Goal: Task Accomplishment & Management: Manage account settings

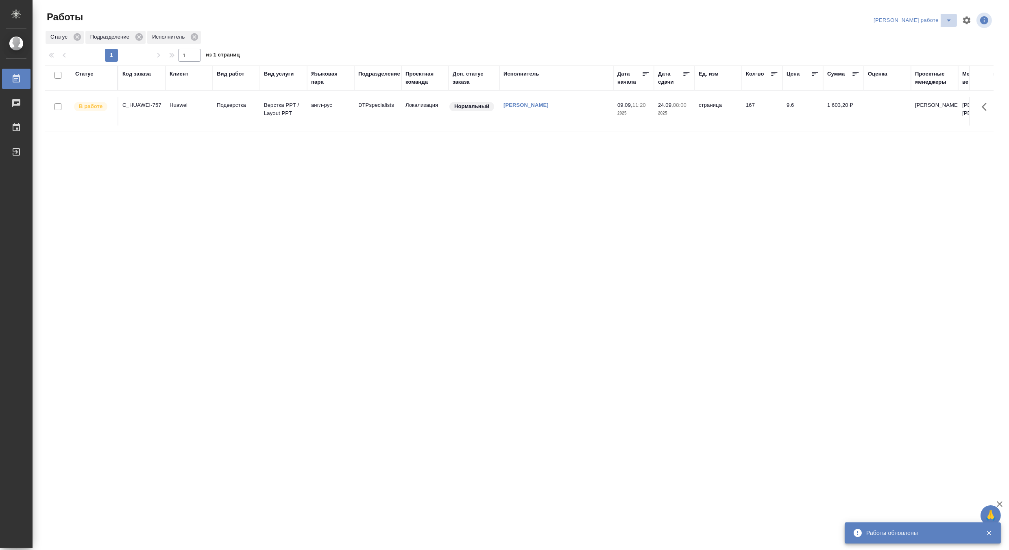
click at [949, 15] on button "split button" at bounding box center [948, 20] width 16 height 13
click at [922, 49] on li "[PERSON_NAME]" at bounding box center [920, 49] width 74 height 13
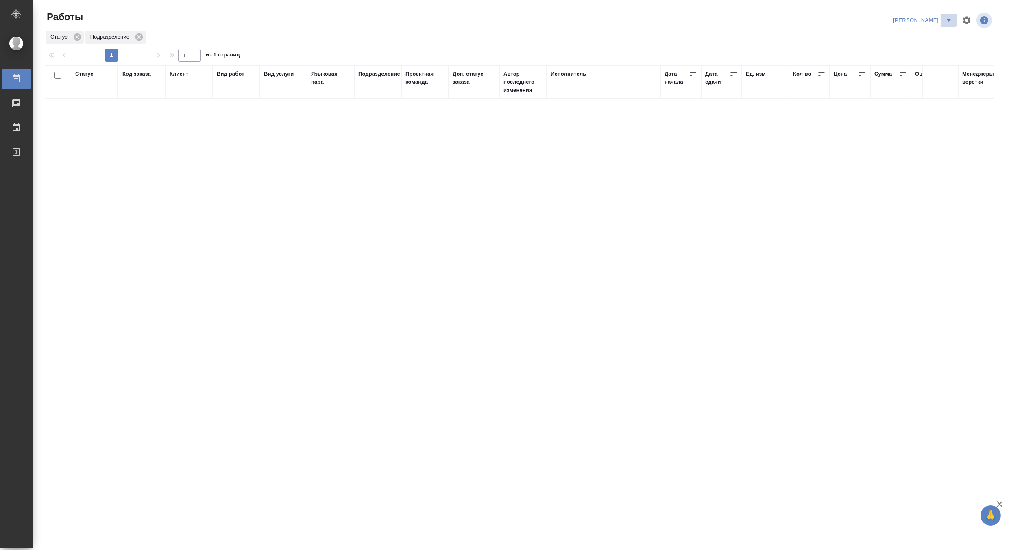
click at [948, 16] on icon "split button" at bounding box center [949, 20] width 10 height 10
click at [931, 73] on li "Верстка и Дизайн" at bounding box center [917, 75] width 78 height 13
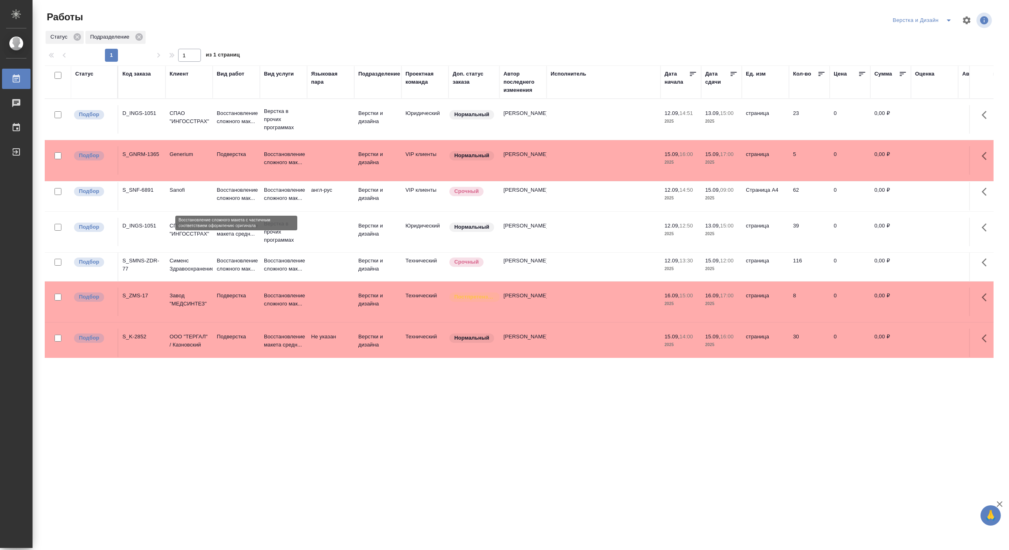
click at [236, 198] on p "Восстановление сложного мак..." at bounding box center [236, 194] width 39 height 16
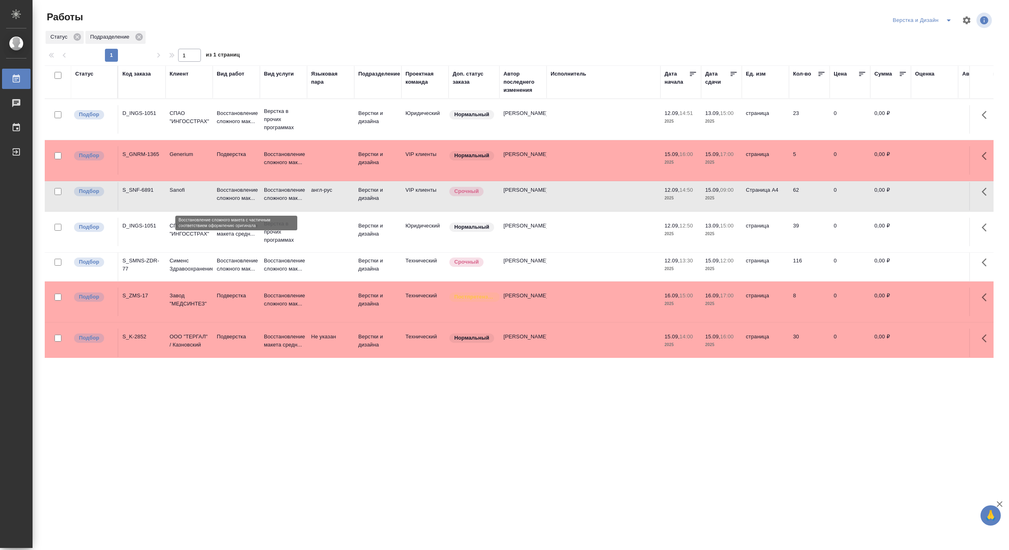
click at [236, 198] on p "Восстановление сложного мак..." at bounding box center [236, 194] width 39 height 16
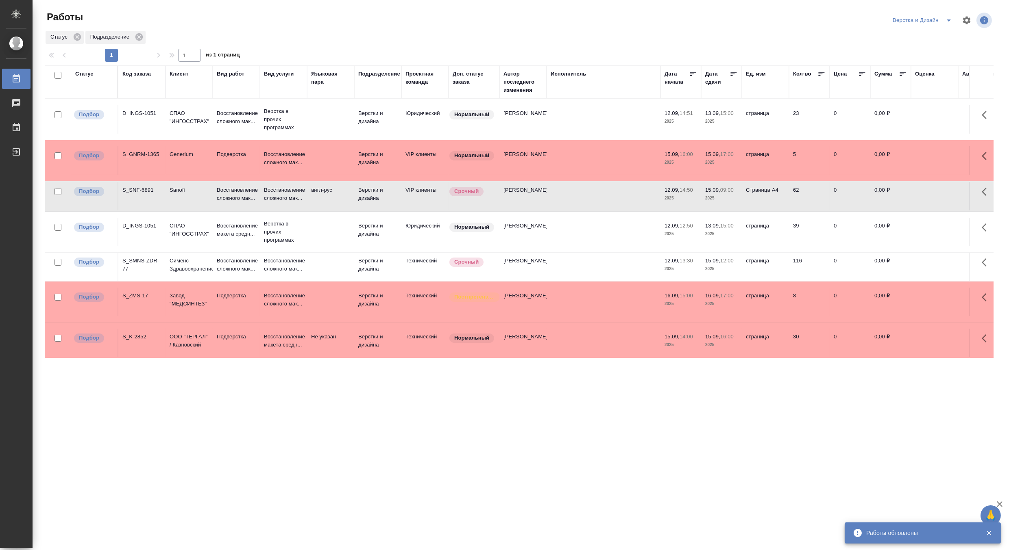
click at [948, 18] on icon "split button" at bounding box center [949, 20] width 10 height 10
click at [918, 88] on li "DTPLight" at bounding box center [926, 88] width 78 height 13
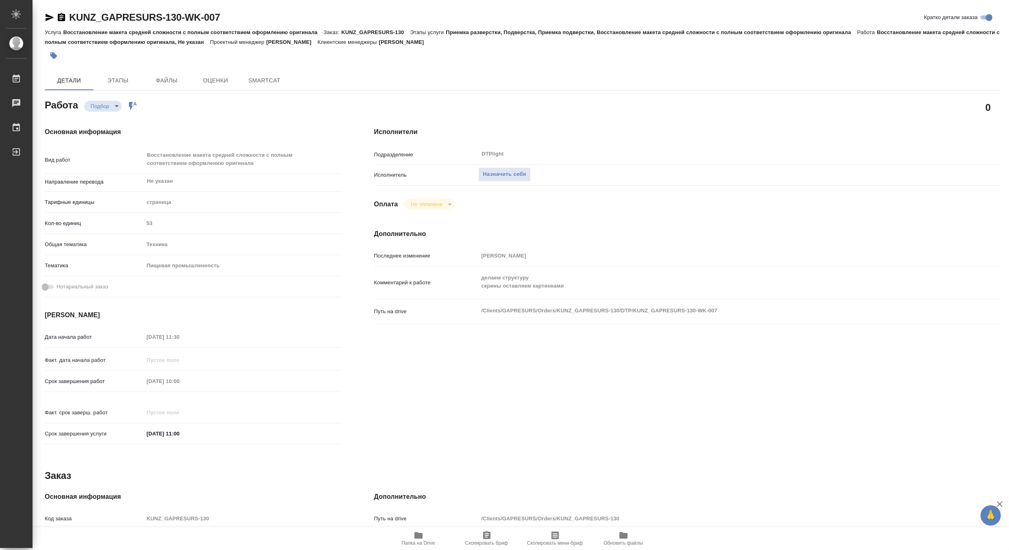
type textarea "x"
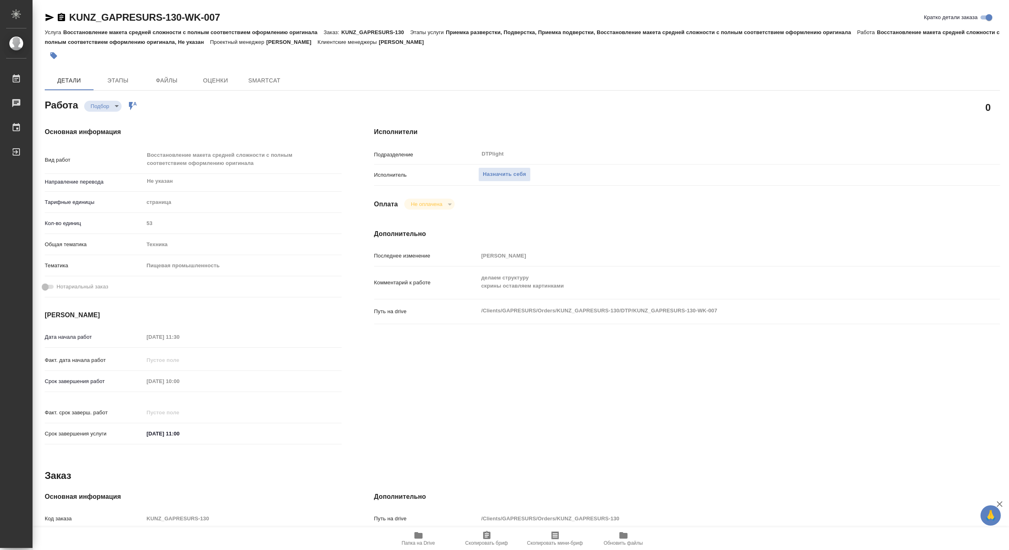
type textarea "x"
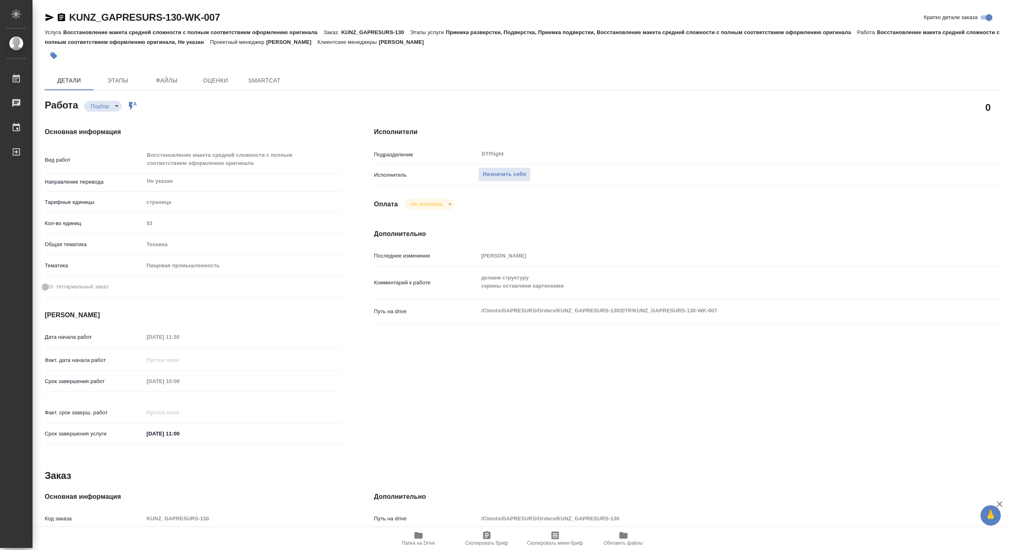
type textarea "x"
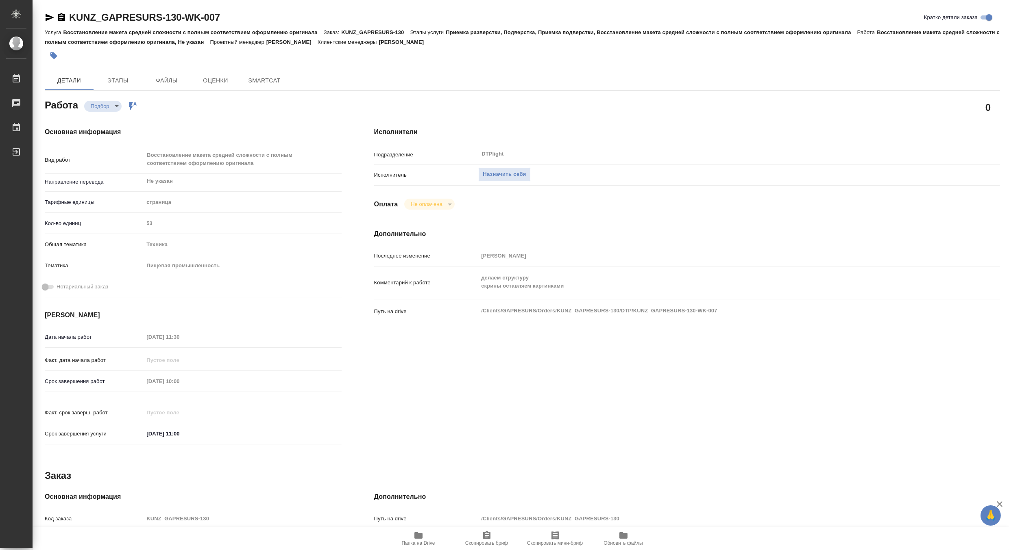
type textarea "x"
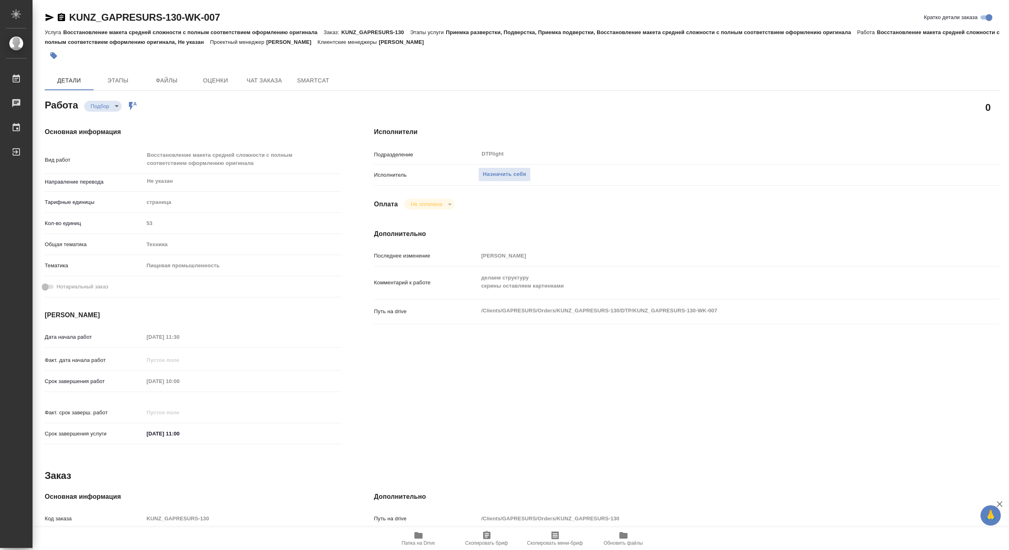
type textarea "x"
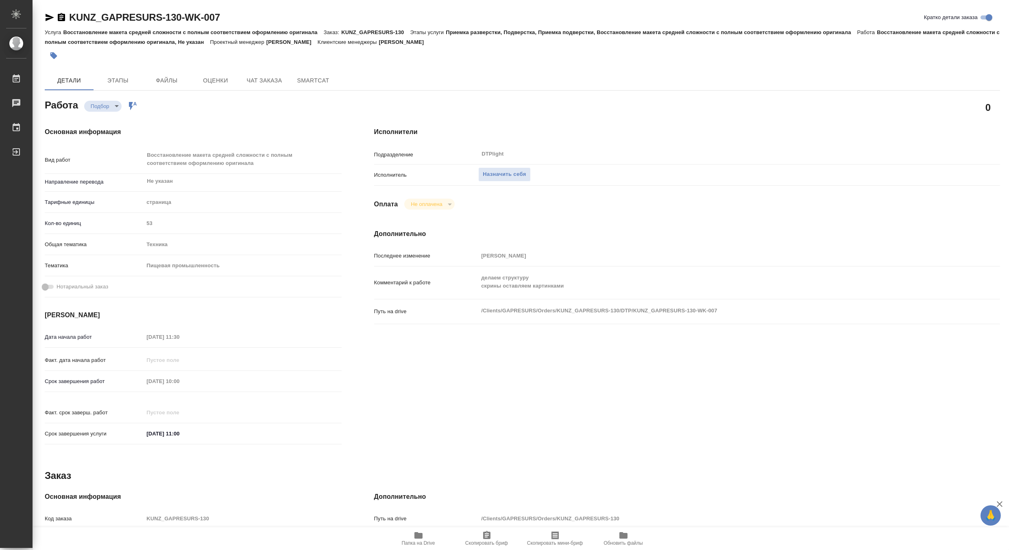
type textarea "x"
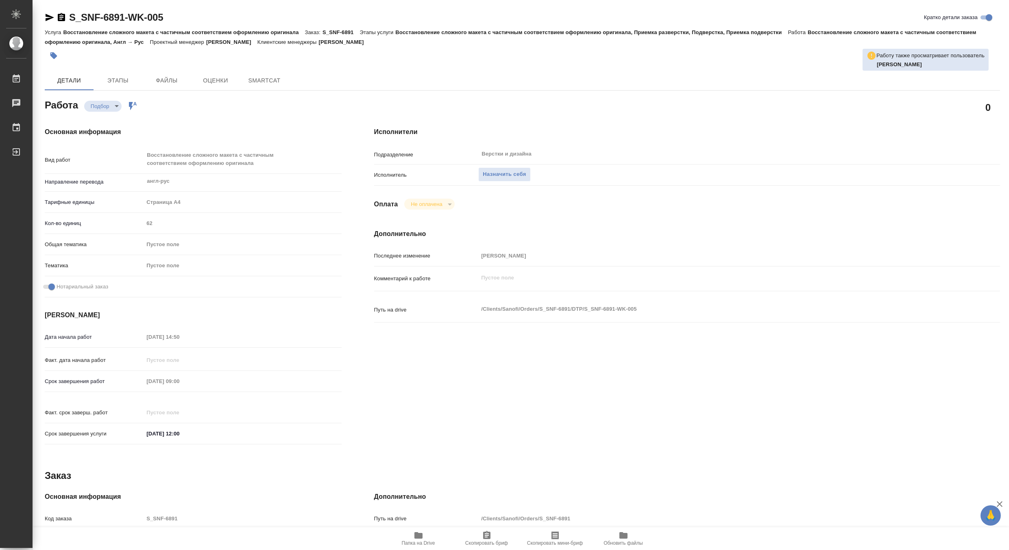
type textarea "x"
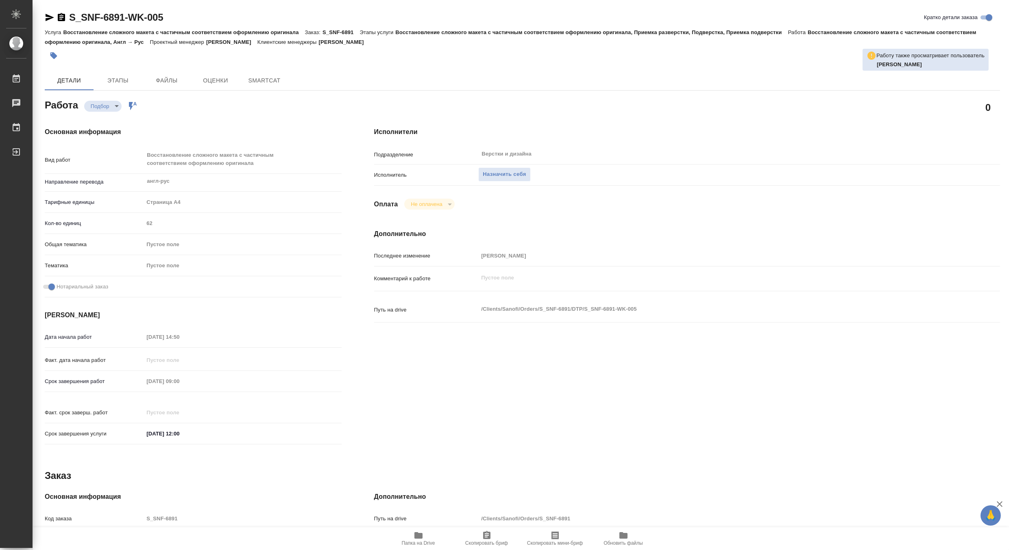
type textarea "x"
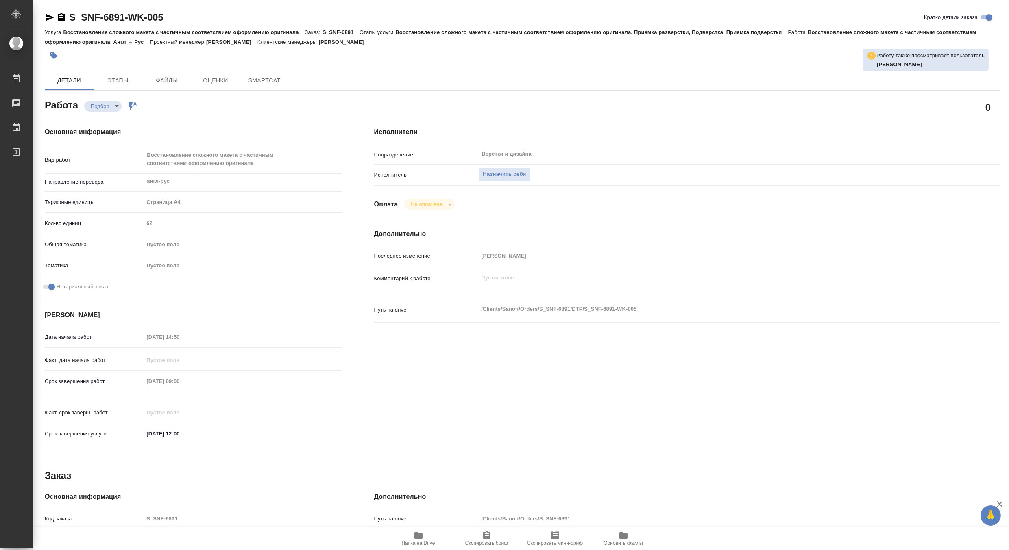
type textarea "x"
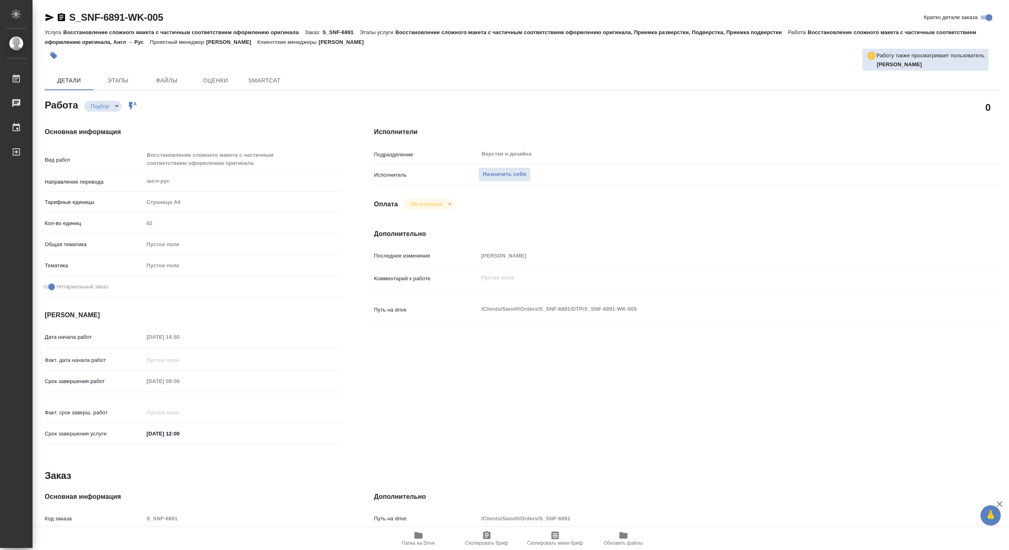
type textarea "x"
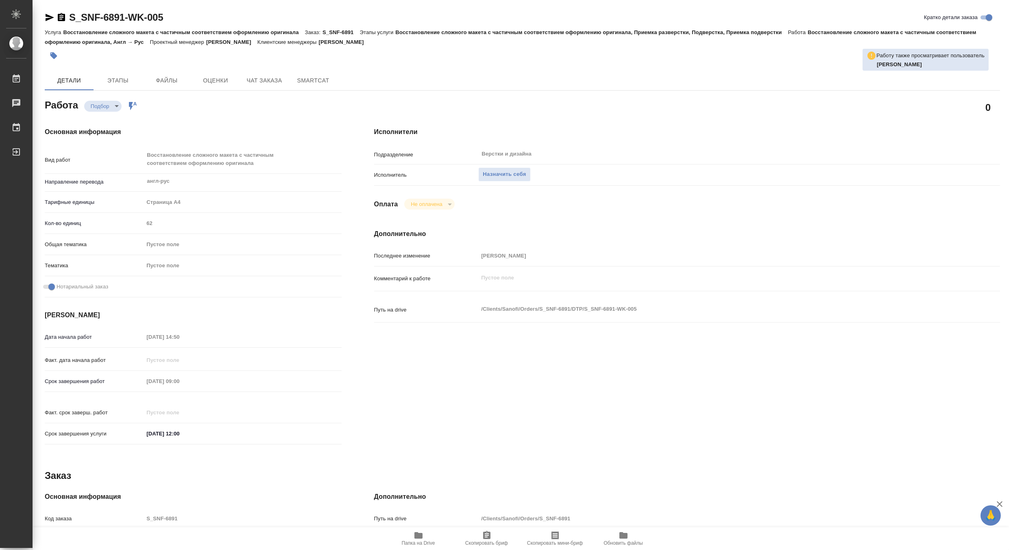
click at [424, 534] on span "Папка на Drive" at bounding box center [418, 538] width 59 height 15
type textarea "x"
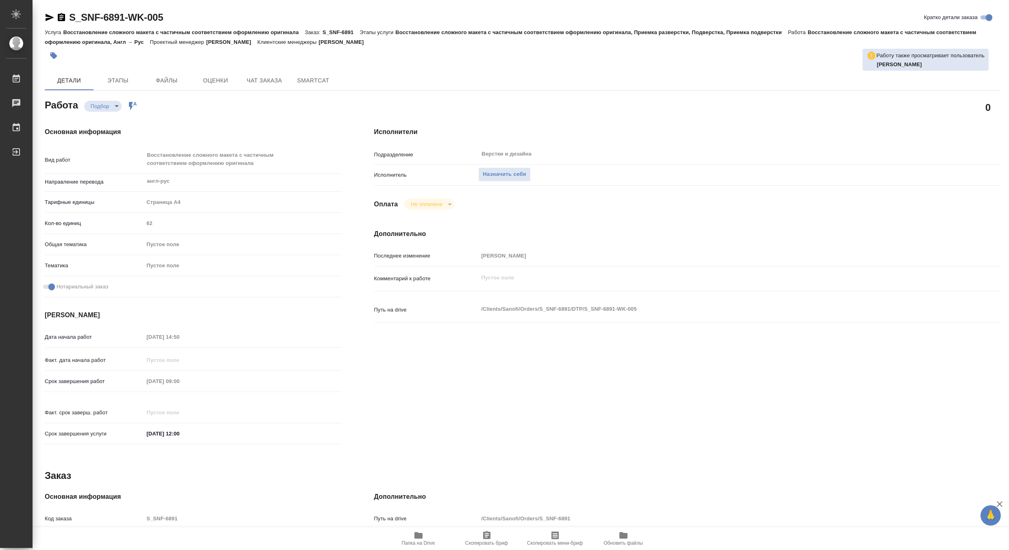
type textarea "x"
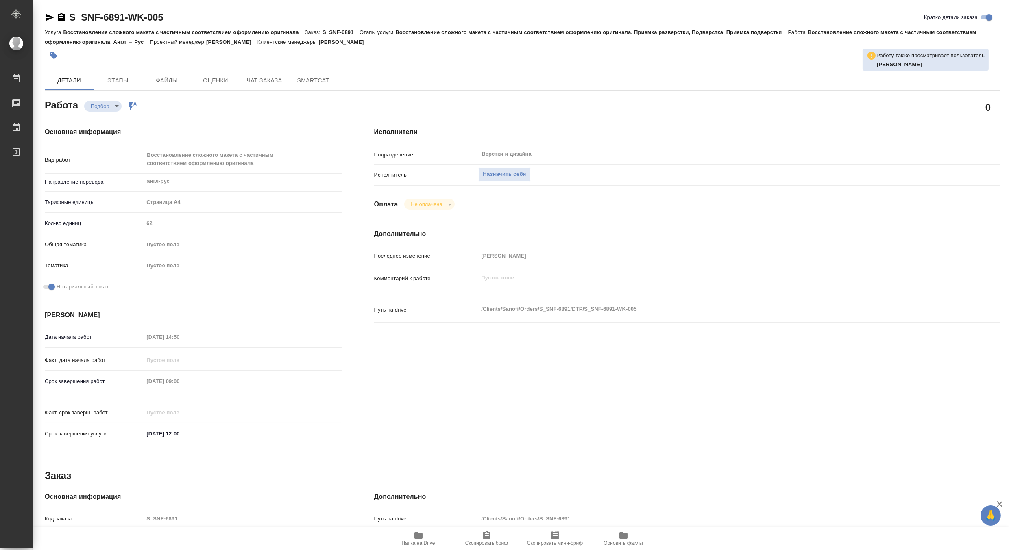
type textarea "x"
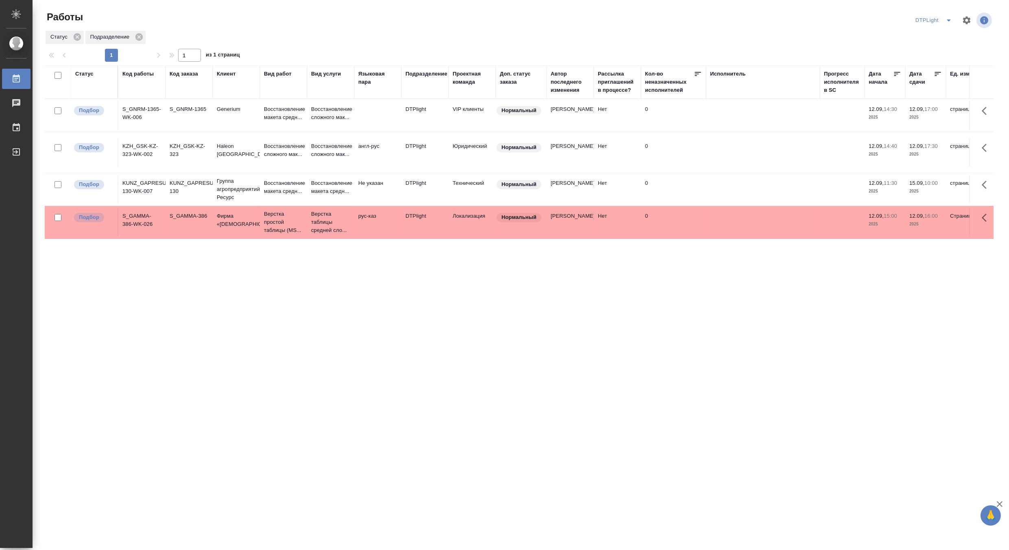
drag, startPoint x: 819, startPoint y: 72, endPoint x: 807, endPoint y: 76, distance: 12.2
click at [783, 74] on th "Исполнитель" at bounding box center [763, 81] width 114 height 33
click at [748, 83] on div "Исполнитель" at bounding box center [763, 82] width 106 height 24
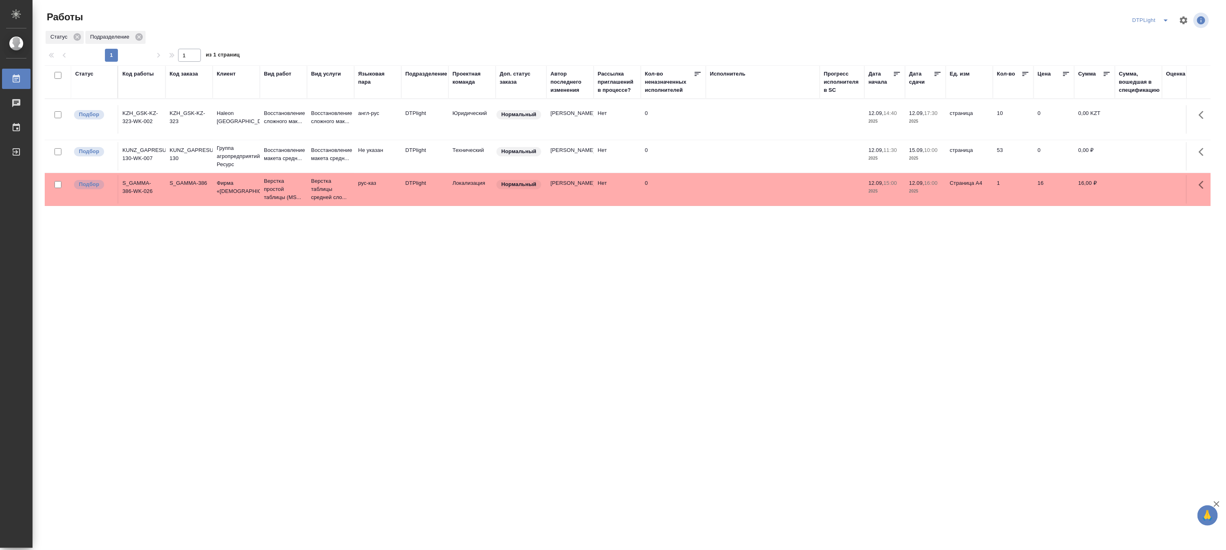
click at [1008, 18] on icon "split button" at bounding box center [1166, 20] width 10 height 10
click at [1008, 58] on li "[PERSON_NAME]" at bounding box center [1156, 62] width 78 height 13
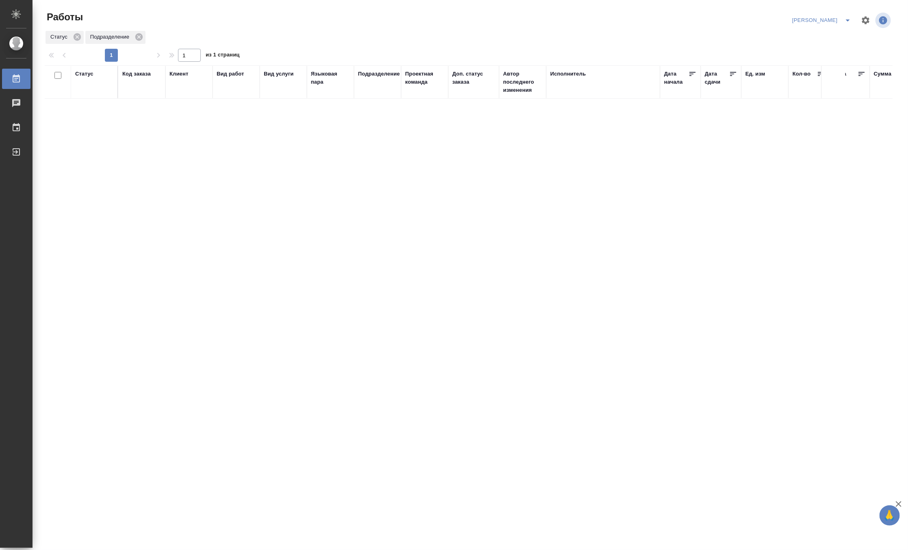
click at [848, 17] on icon "split button" at bounding box center [848, 20] width 10 height 10
click at [815, 87] on li "DTPLight" at bounding box center [817, 88] width 78 height 13
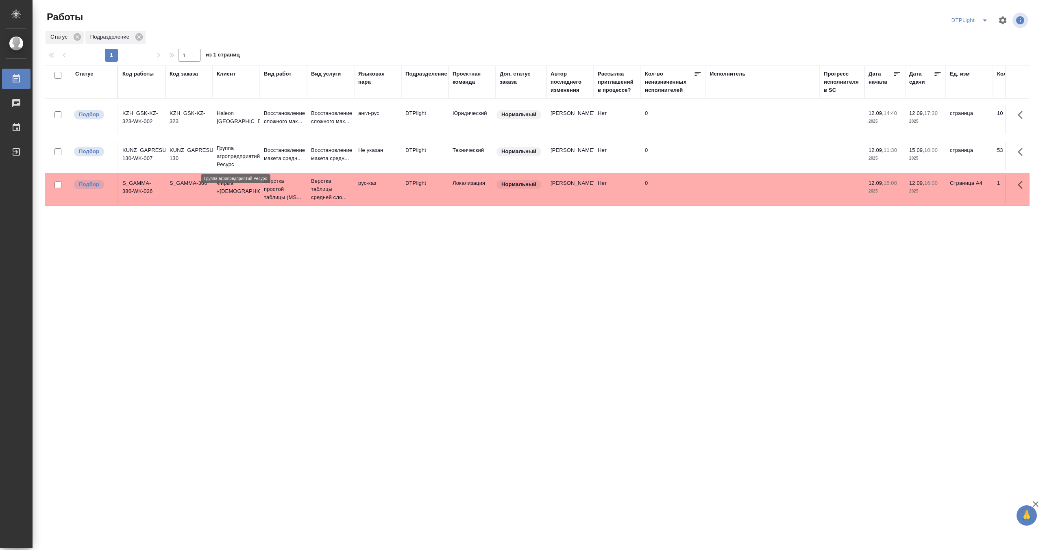
click at [243, 152] on p "Группа агропредприятий Ресурс" at bounding box center [236, 156] width 39 height 24
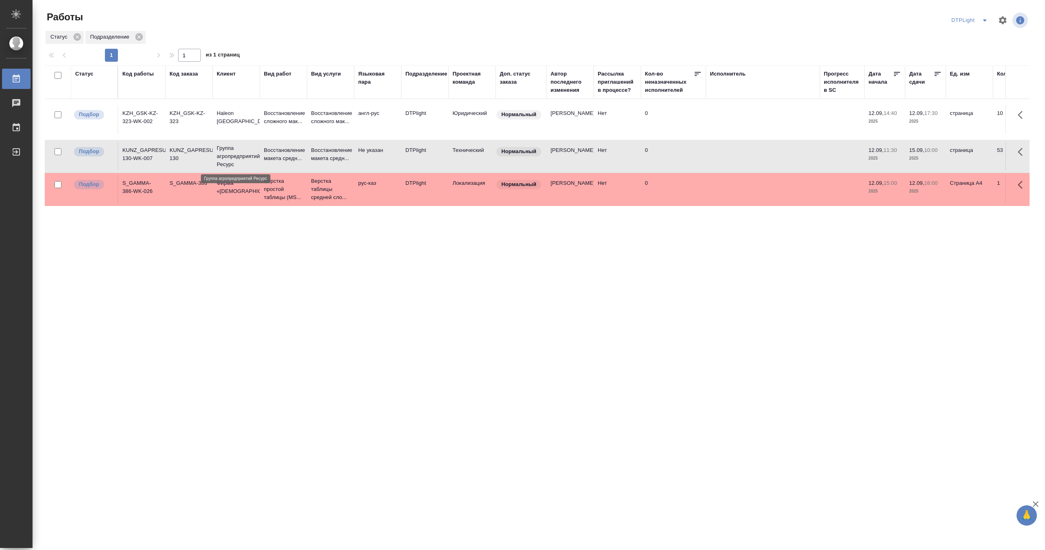
click at [243, 152] on p "Группа агропредприятий Ресурс" at bounding box center [236, 156] width 39 height 24
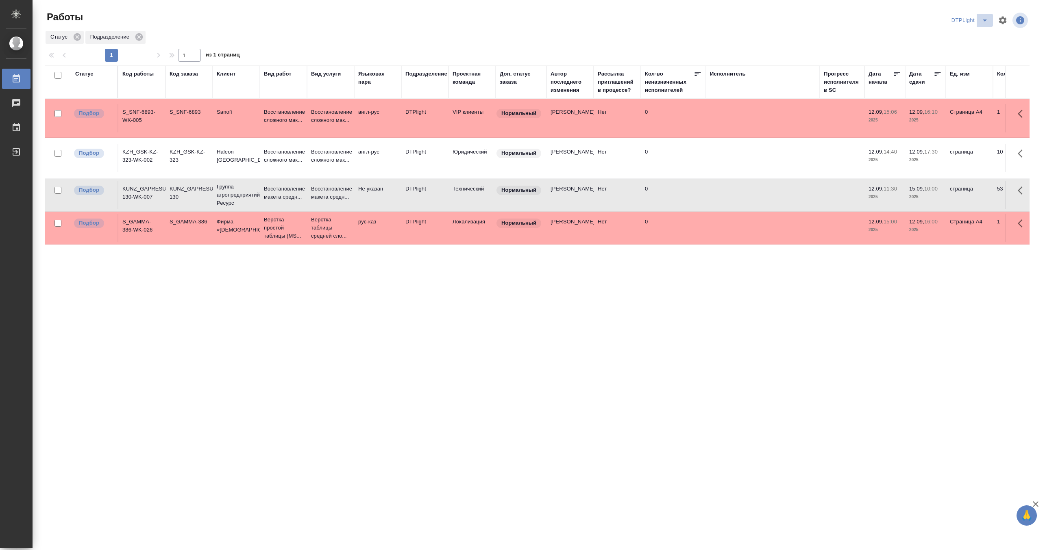
click at [908, 18] on icon "split button" at bounding box center [985, 20] width 10 height 10
click at [908, 63] on li "[PERSON_NAME]" at bounding box center [975, 62] width 78 height 13
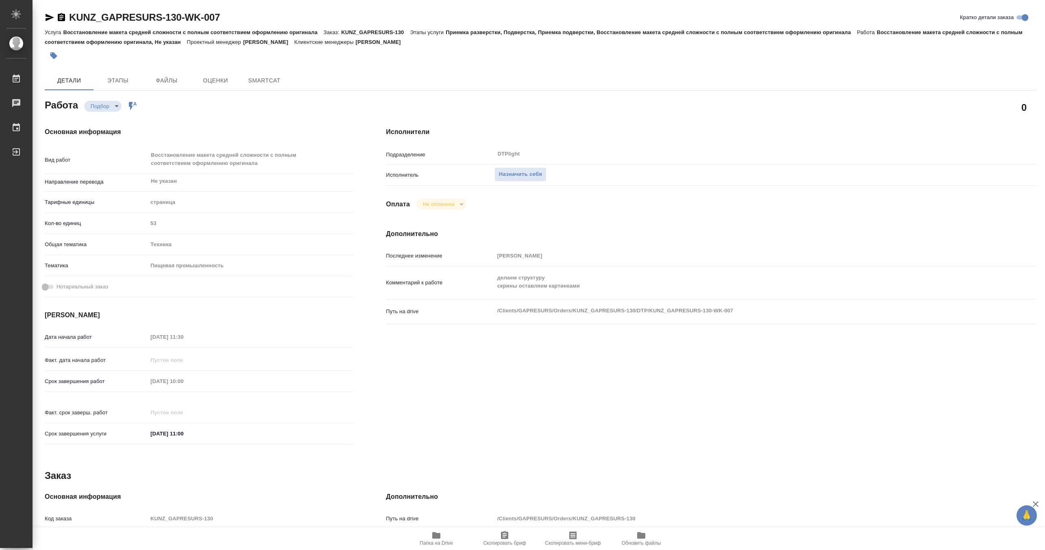
type textarea "x"
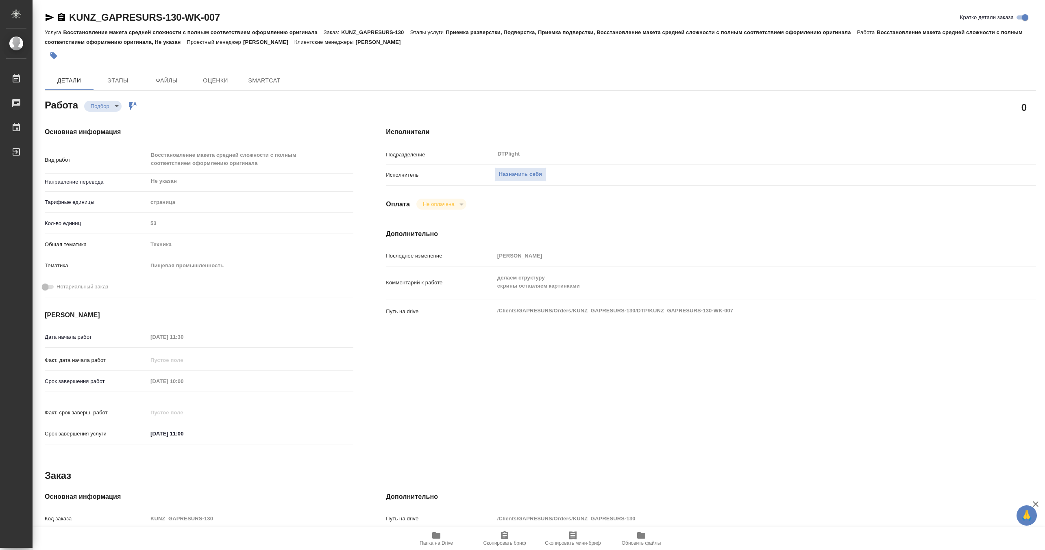
type textarea "x"
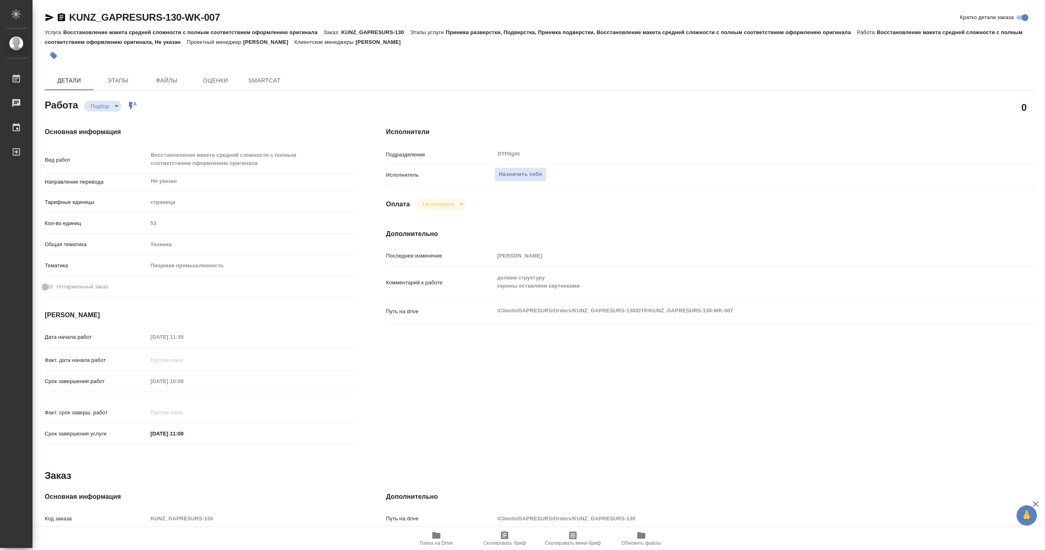
type textarea "x"
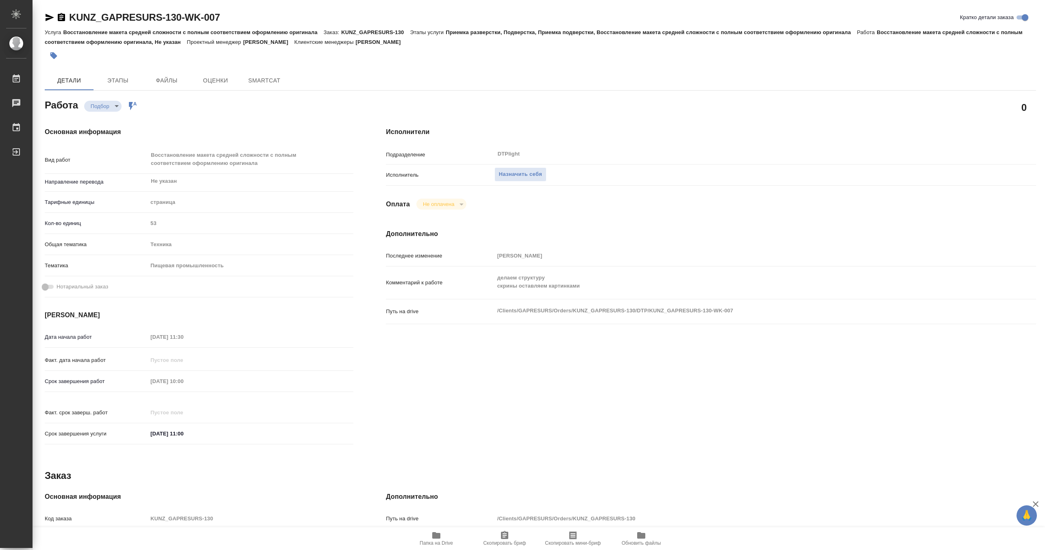
type textarea "x"
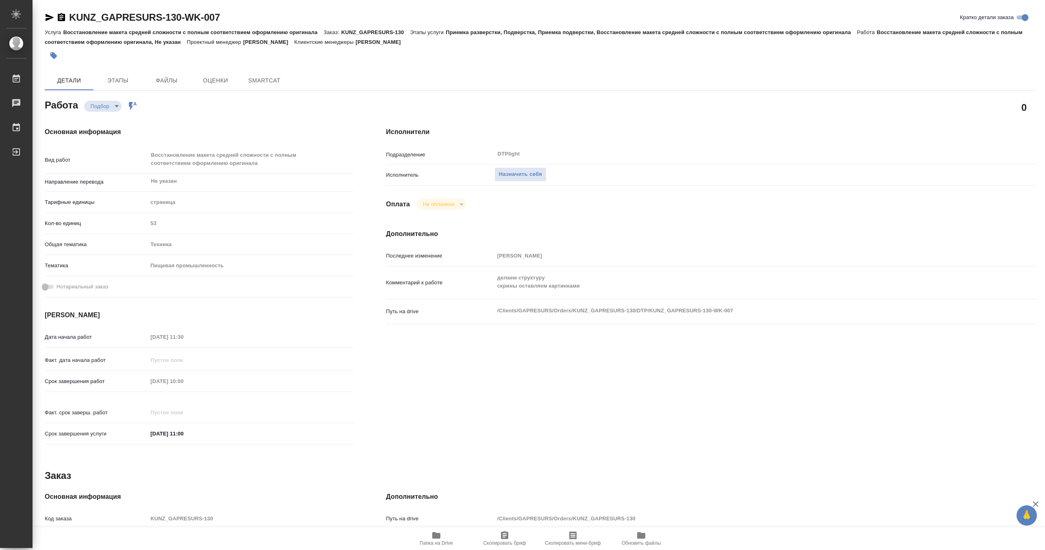
type textarea "x"
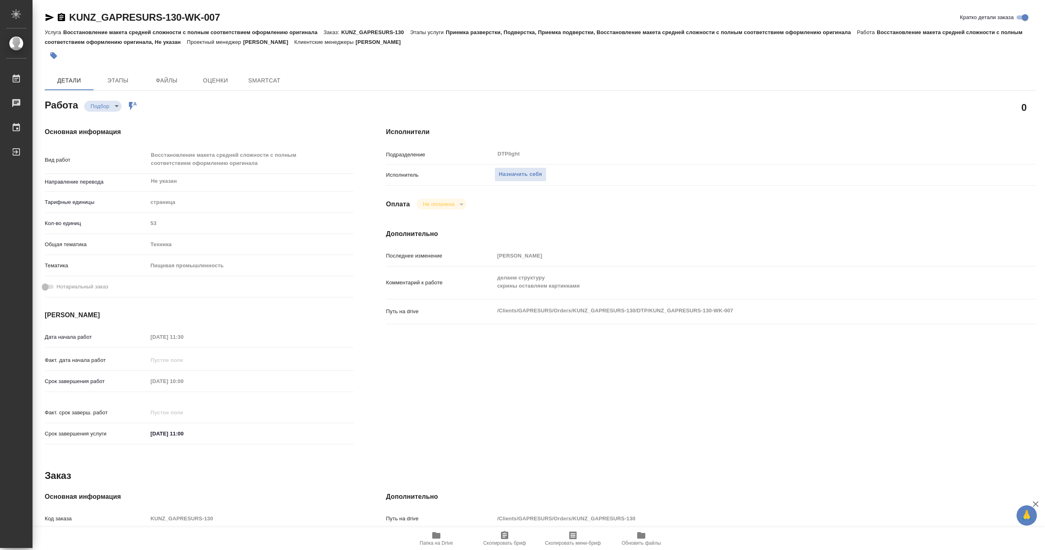
type textarea "x"
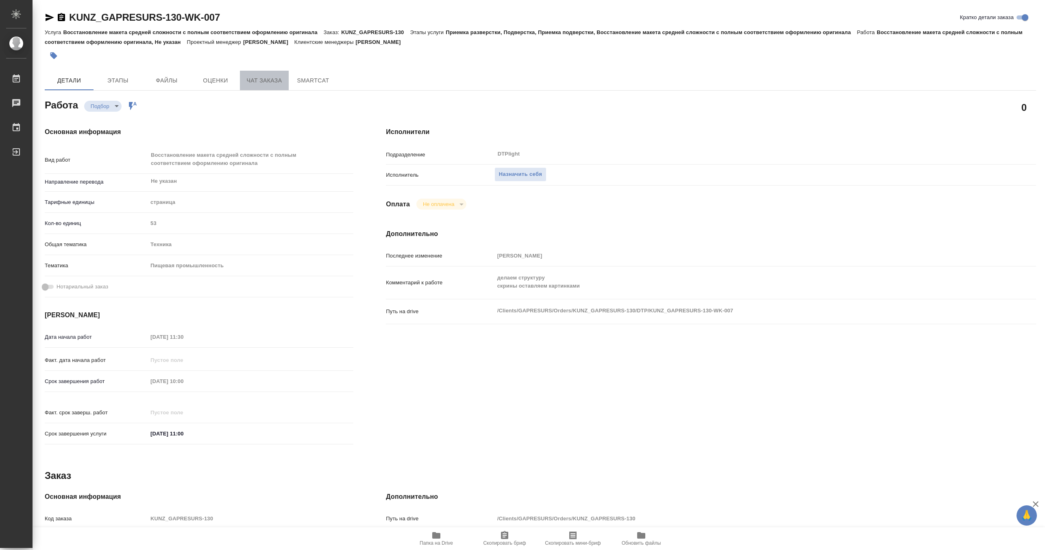
type textarea "x"
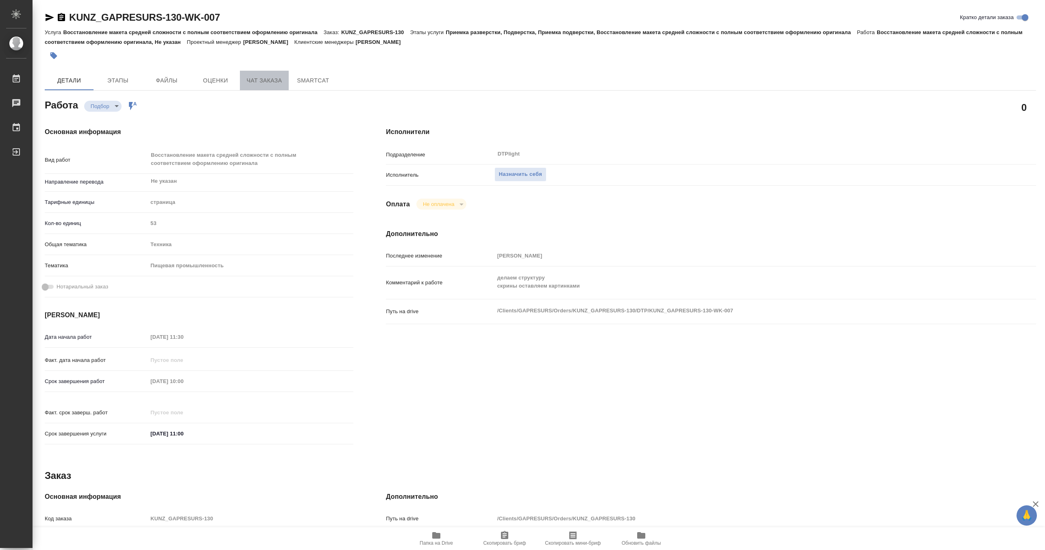
click at [250, 82] on span "Чат заказа" at bounding box center [264, 81] width 39 height 10
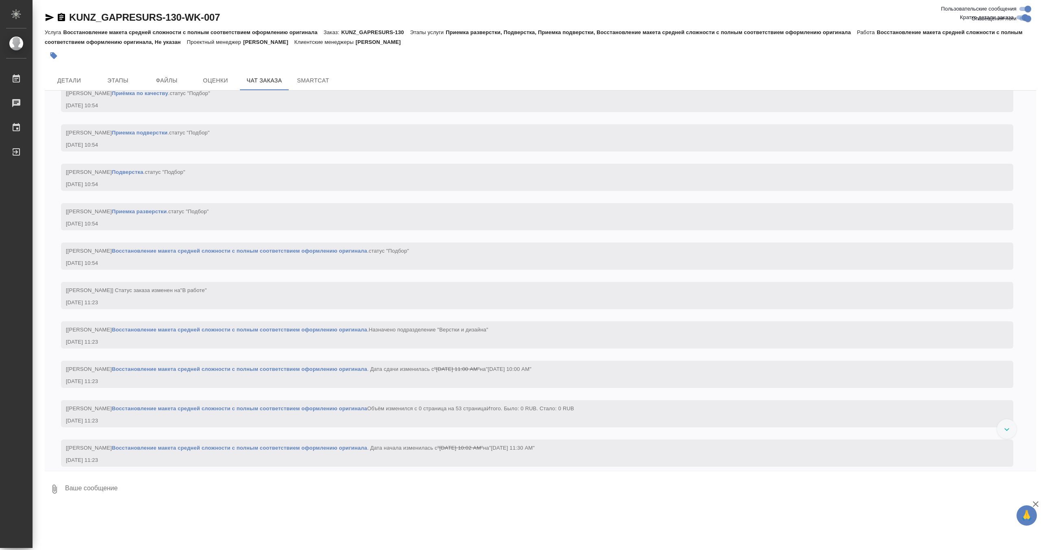
scroll to position [1241, 0]
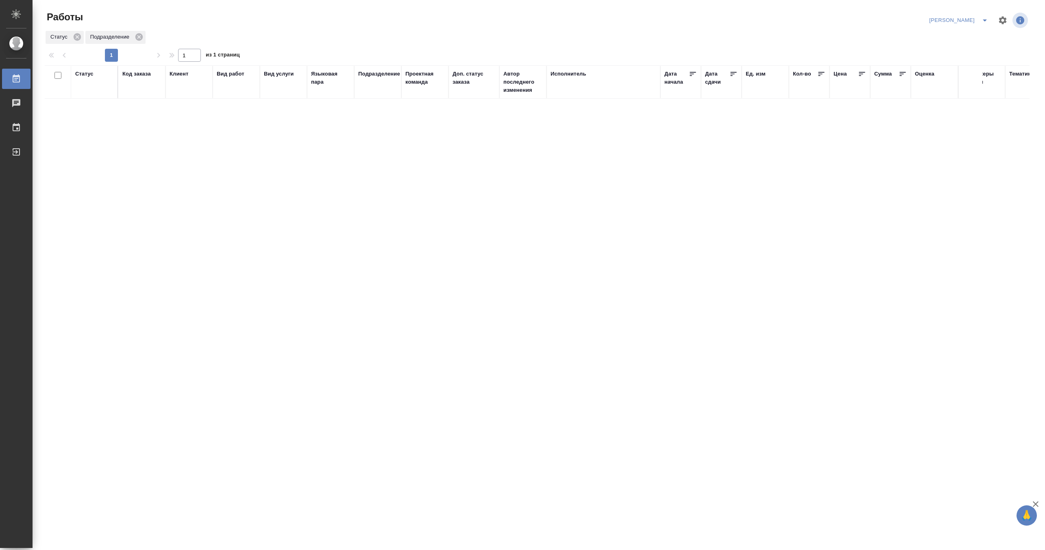
click at [985, 17] on icon "split button" at bounding box center [985, 20] width 10 height 10
click at [961, 74] on li "Верстка и Дизайн" at bounding box center [954, 75] width 78 height 13
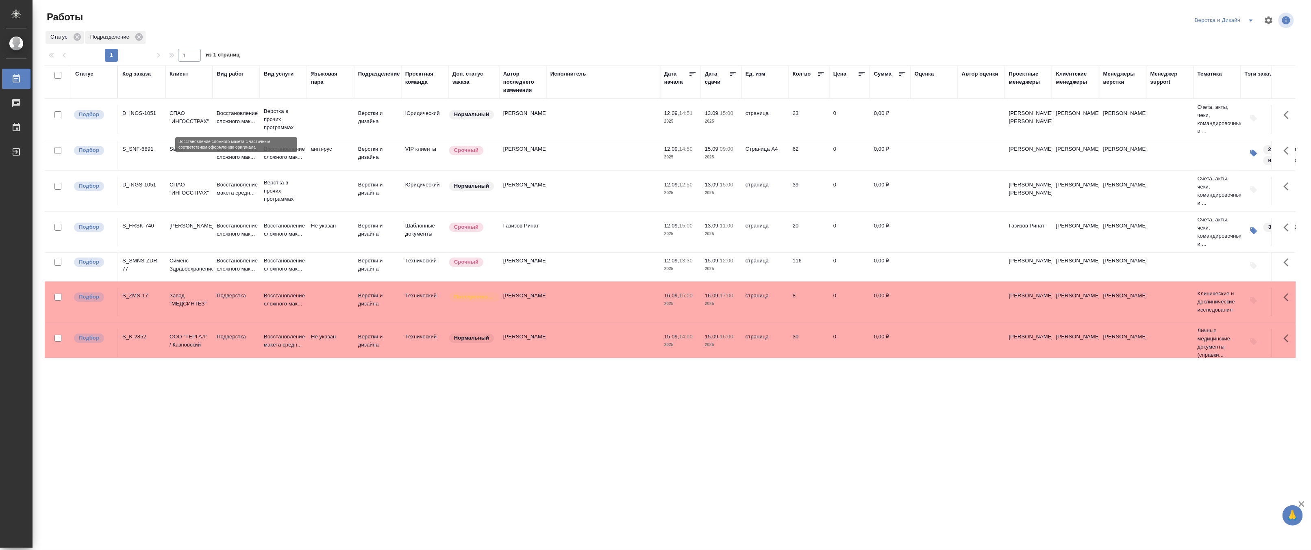
click at [251, 126] on p "Восстановление сложного мак..." at bounding box center [236, 117] width 39 height 16
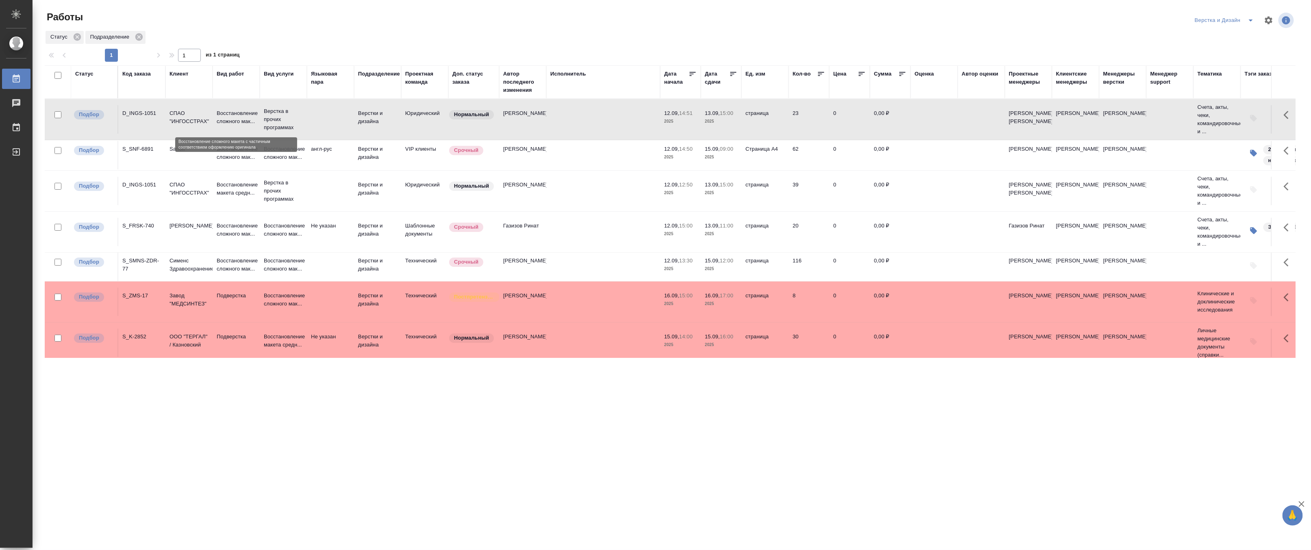
click at [251, 126] on p "Восстановление сложного мак..." at bounding box center [236, 117] width 39 height 16
click at [1044, 15] on icon "split button" at bounding box center [1251, 20] width 10 height 10
click at [1044, 61] on li "[PERSON_NAME]" at bounding box center [1229, 62] width 78 height 13
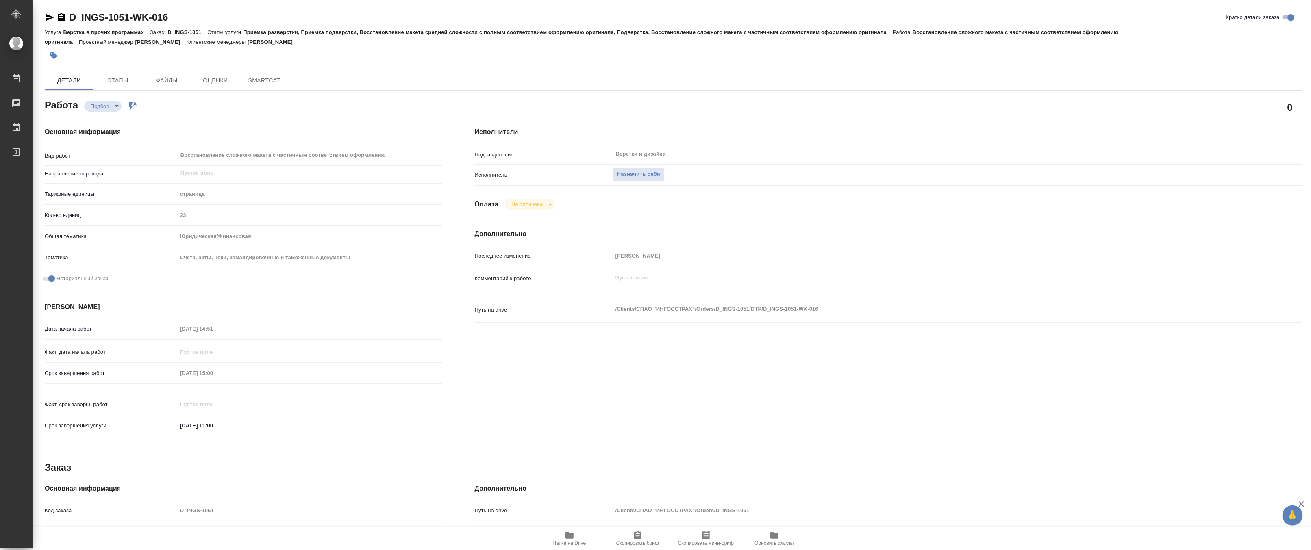
type textarea "x"
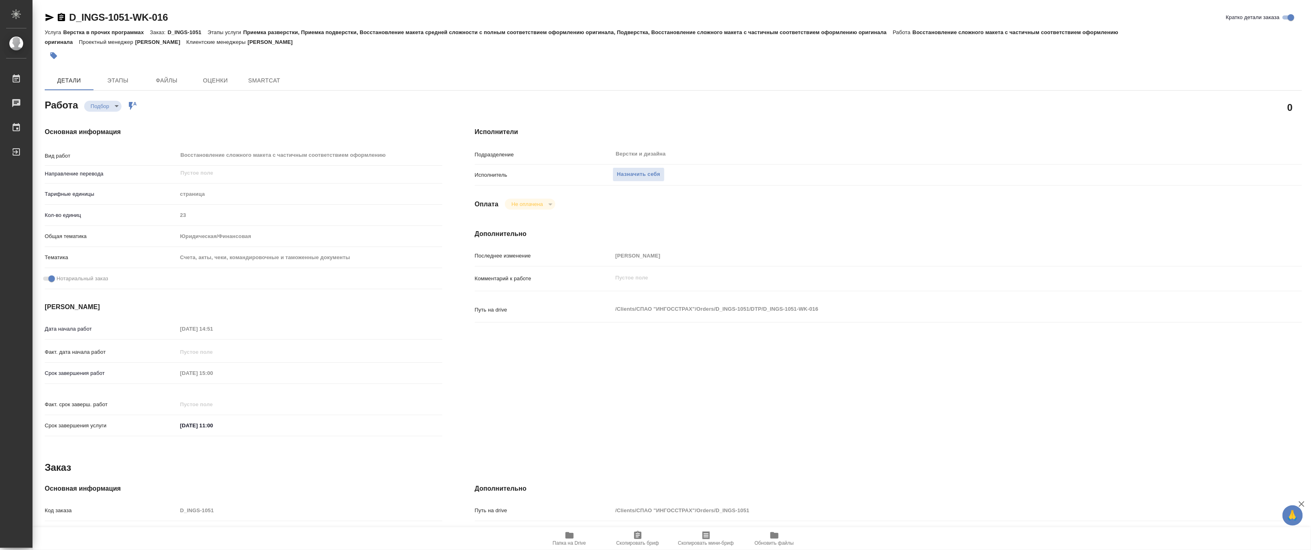
type textarea "x"
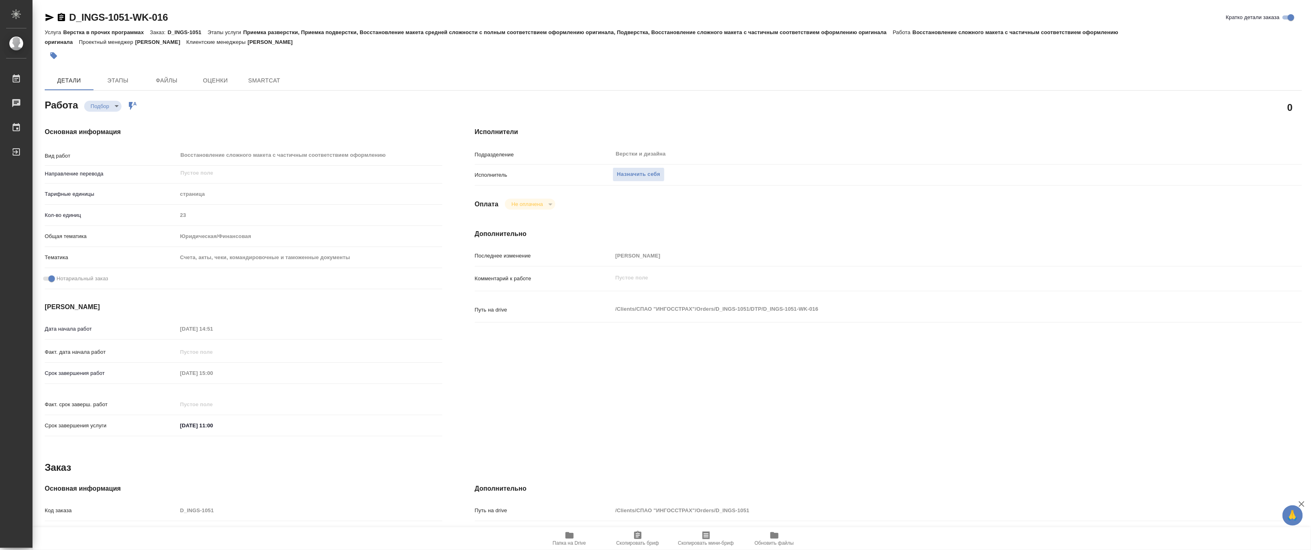
type textarea "x"
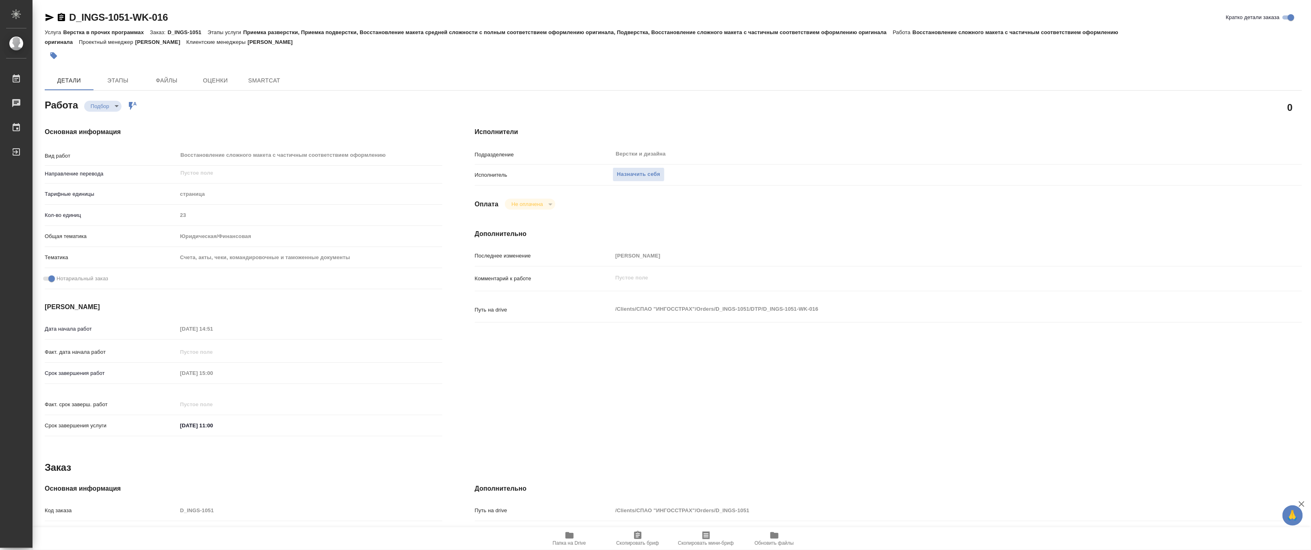
type textarea "x"
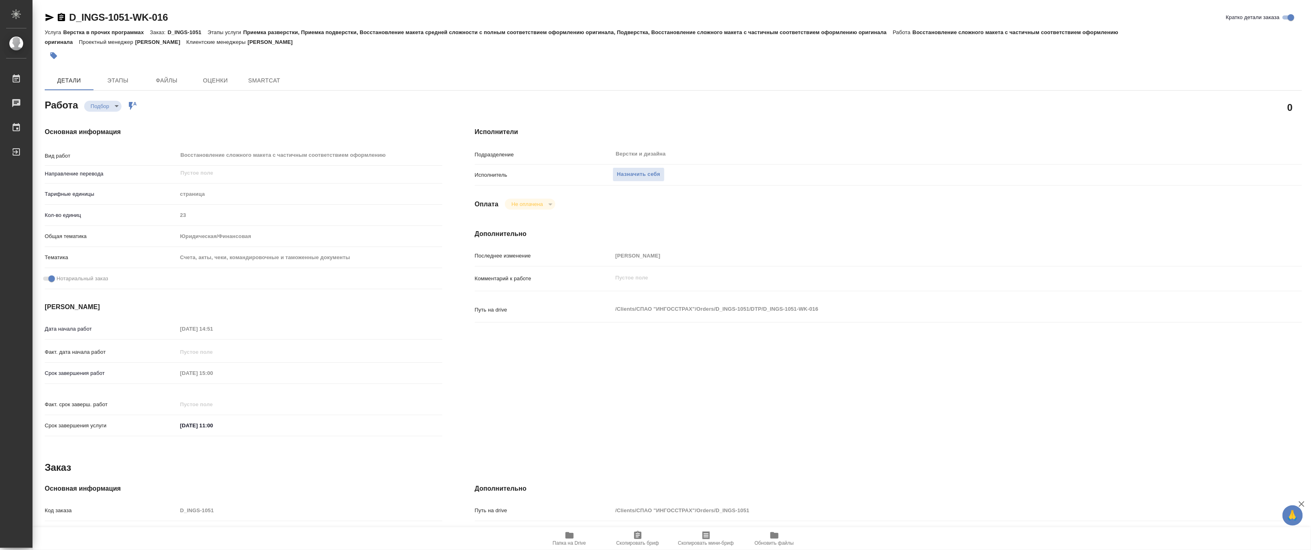
type textarea "x"
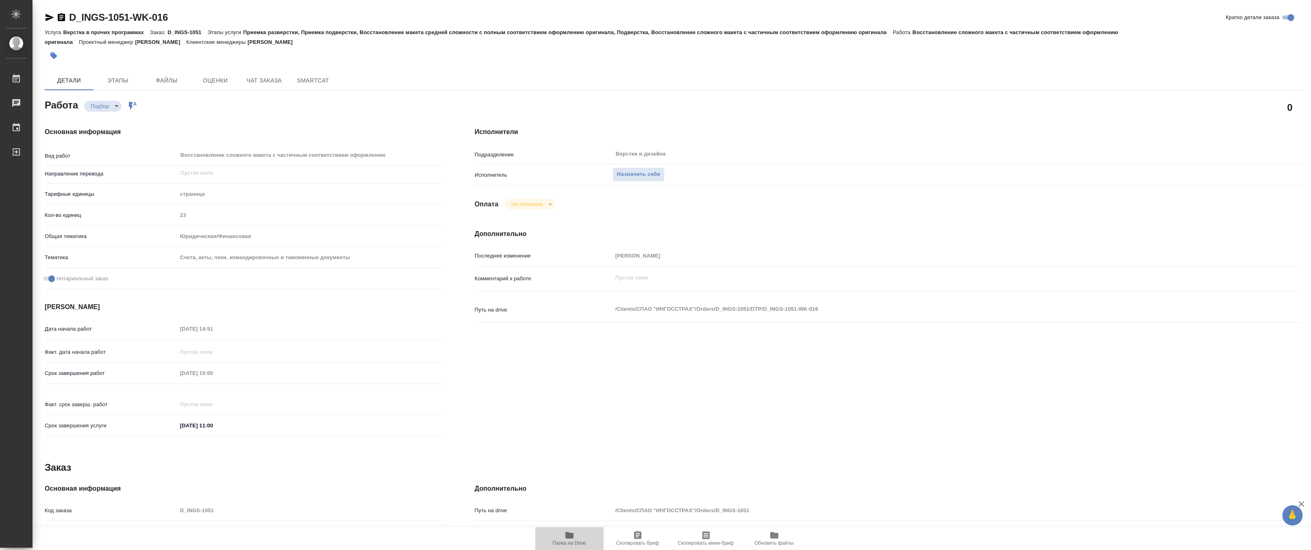
click at [576, 537] on span "Папка на Drive" at bounding box center [569, 538] width 59 height 15
type textarea "x"
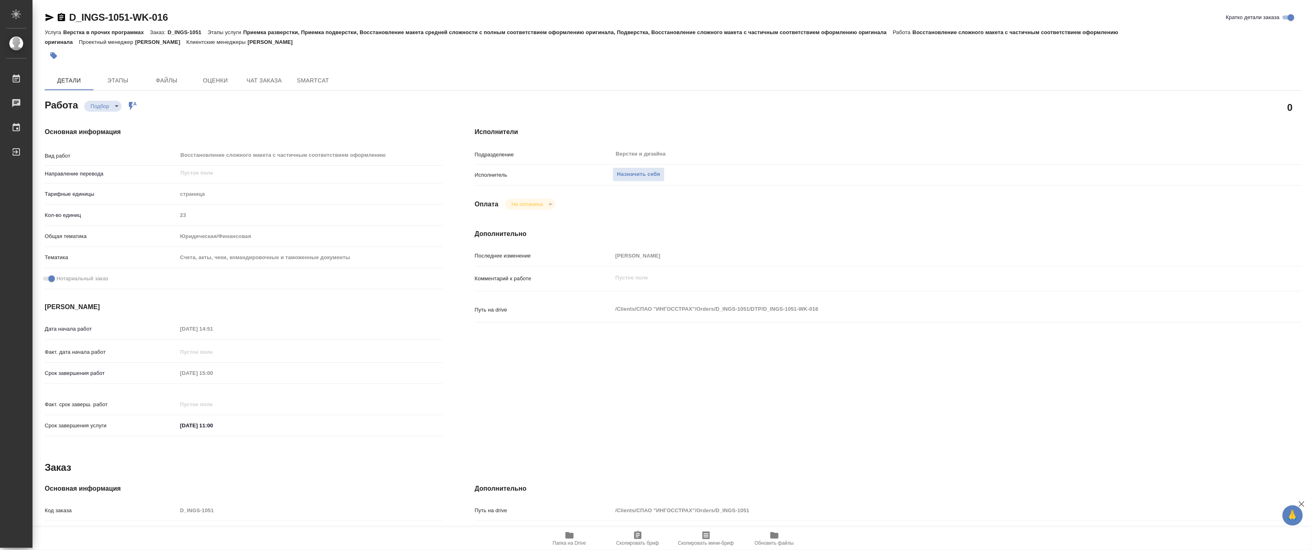
type textarea "x"
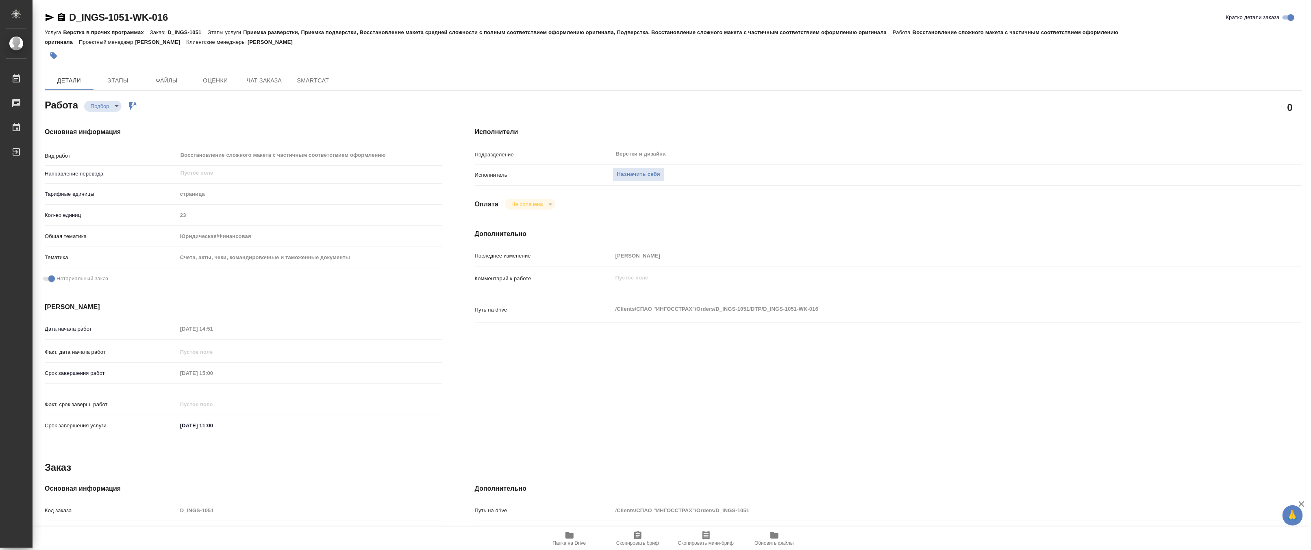
type textarea "x"
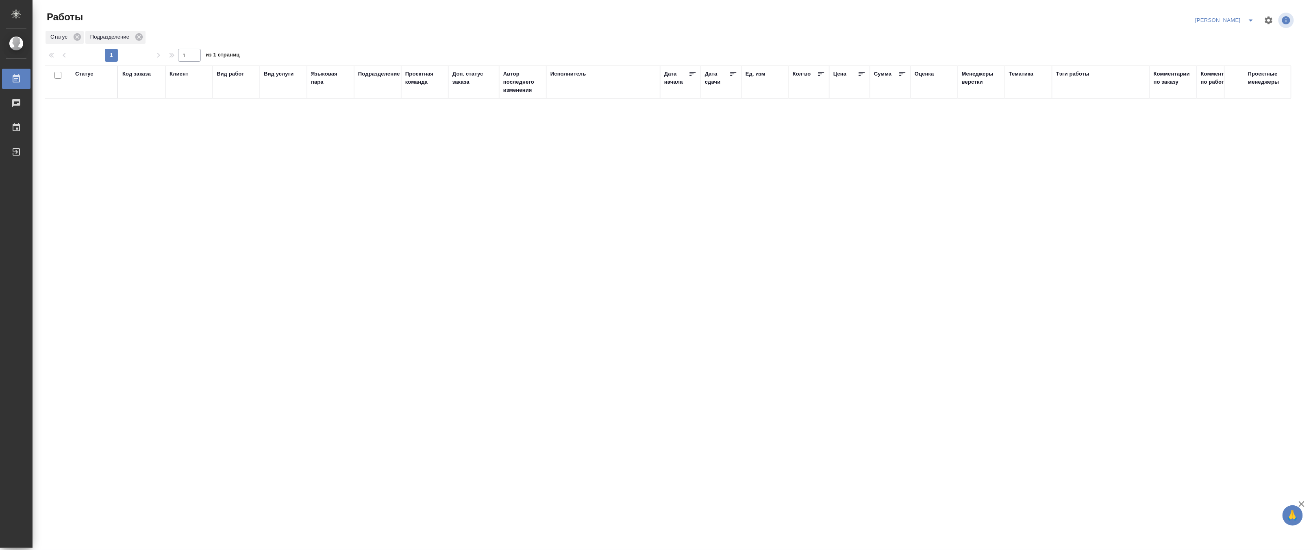
click at [1250, 18] on icon "split button" at bounding box center [1251, 20] width 10 height 10
click at [1211, 89] on li "DTPLight" at bounding box center [1220, 88] width 78 height 13
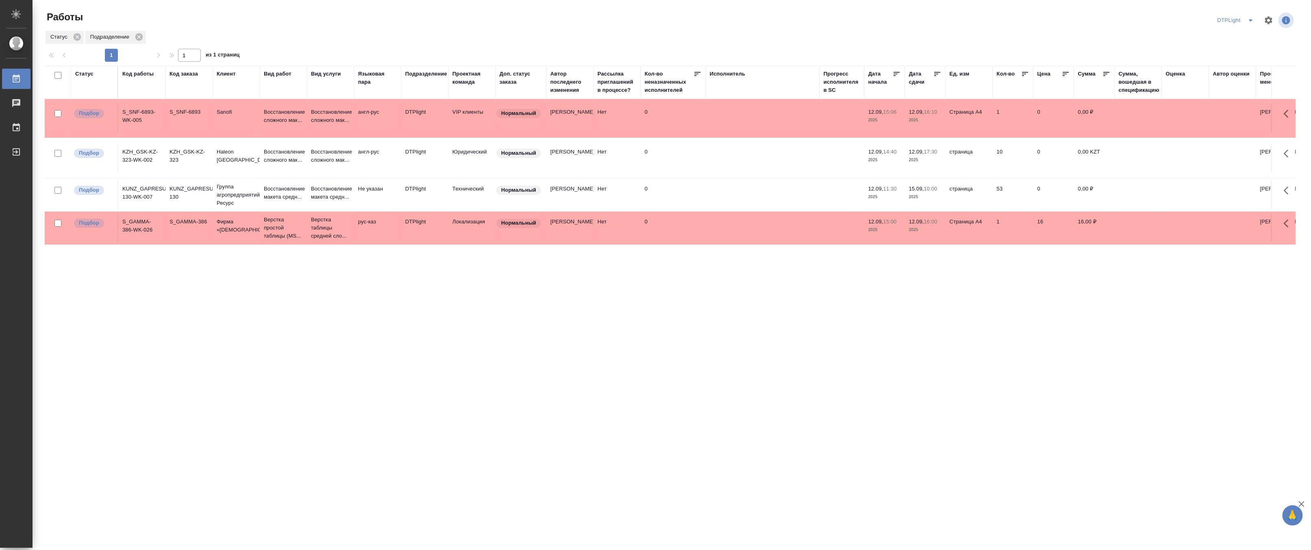
click at [938, 303] on div "Статус Код работы Код заказа Клиент Вид работ Вид услуги Языковая пара Подразде…" at bounding box center [670, 211] width 1251 height 293
click at [305, 196] on td "Восстановление макета средн..." at bounding box center [283, 195] width 47 height 28
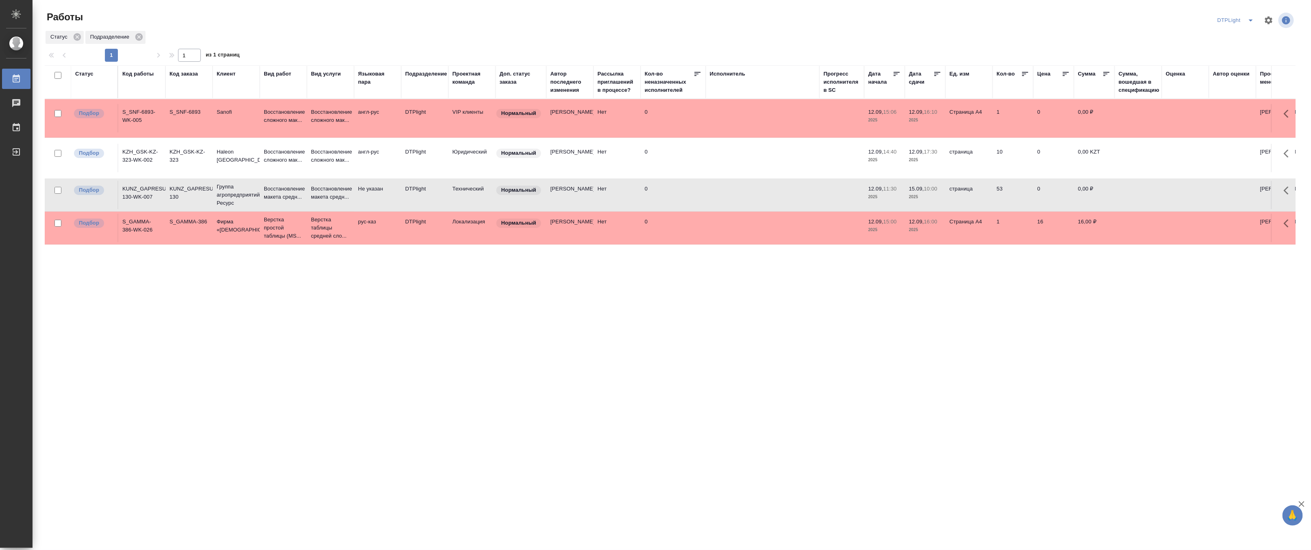
click at [305, 196] on td "Восстановление макета средн..." at bounding box center [283, 195] width 47 height 28
click at [1253, 17] on icon "split button" at bounding box center [1251, 20] width 10 height 10
click at [1239, 60] on li "[PERSON_NAME]" at bounding box center [1241, 62] width 78 height 13
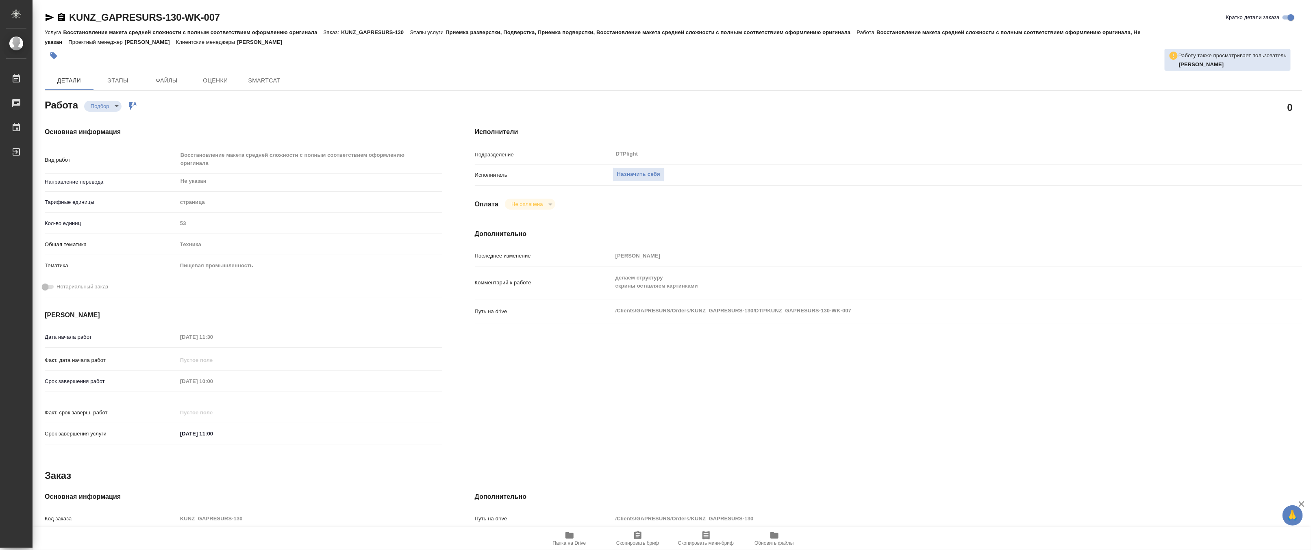
type textarea "x"
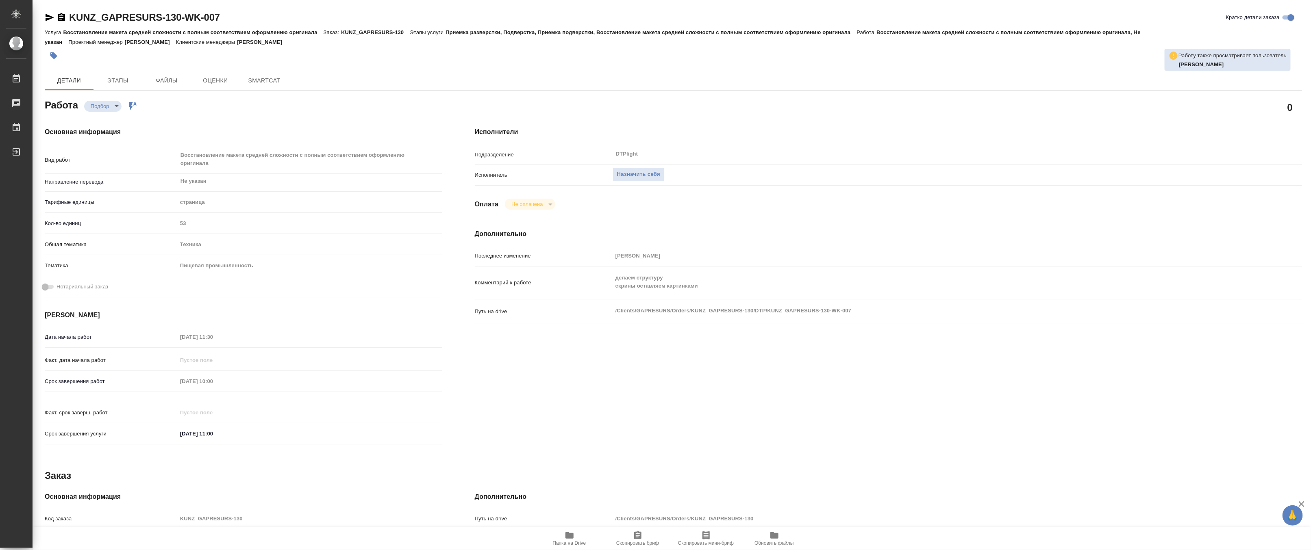
type textarea "x"
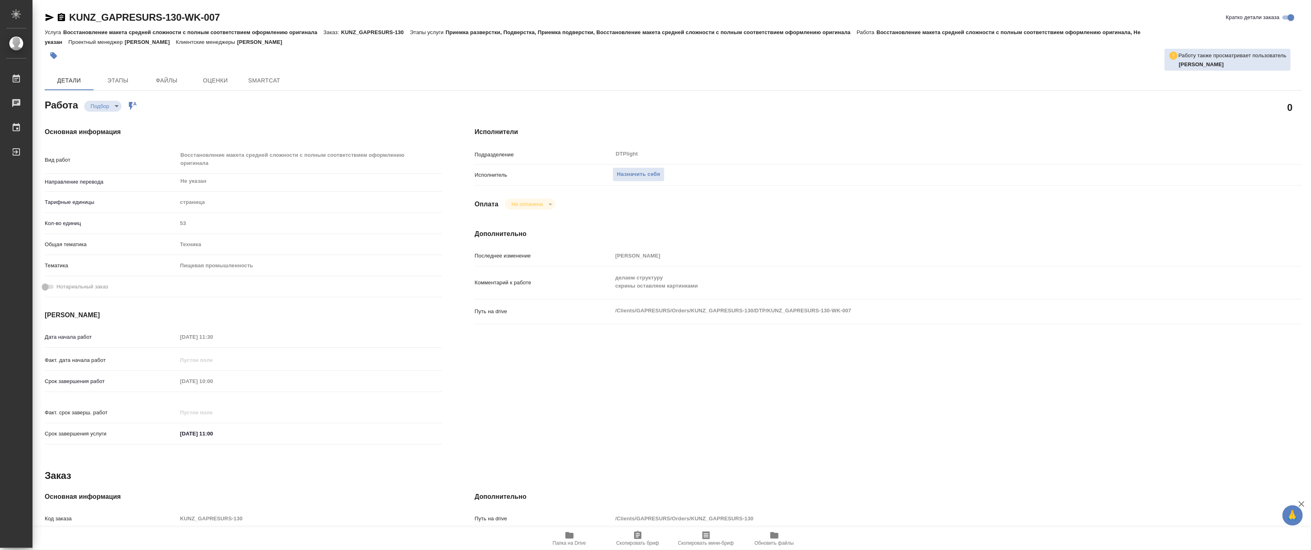
type textarea "x"
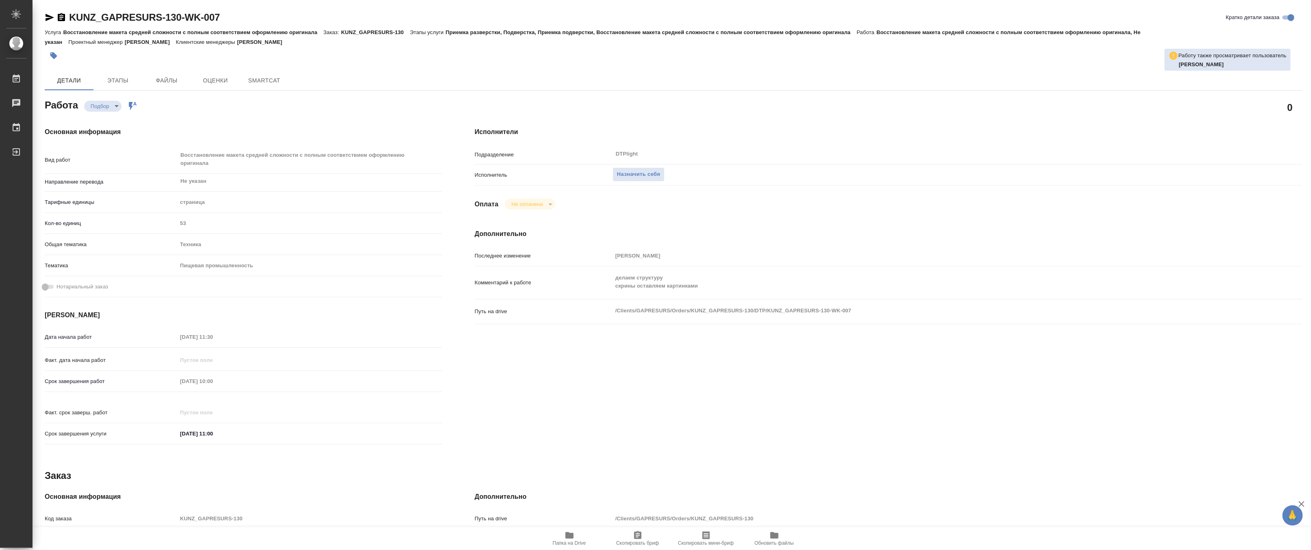
type textarea "x"
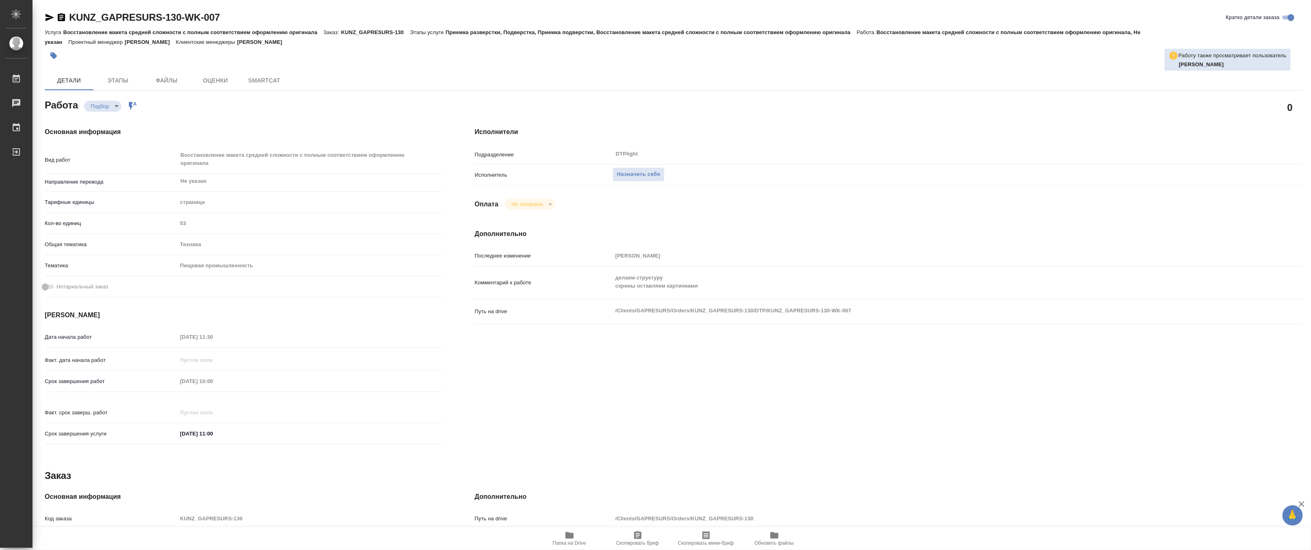
type textarea "x"
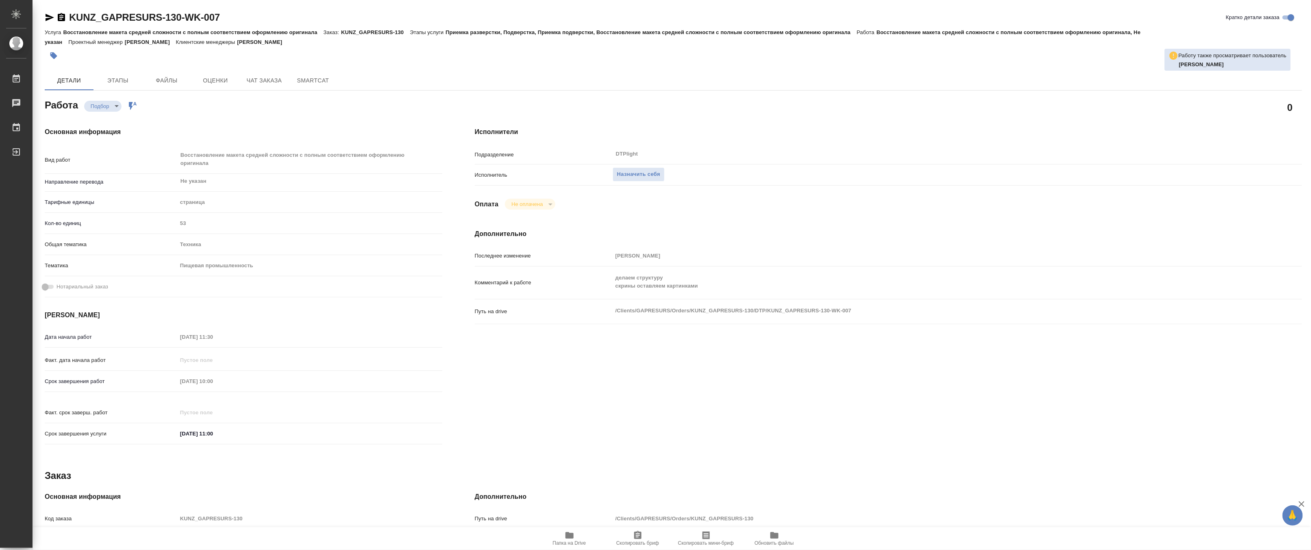
click at [572, 535] on icon "button" at bounding box center [569, 536] width 8 height 7
type textarea "x"
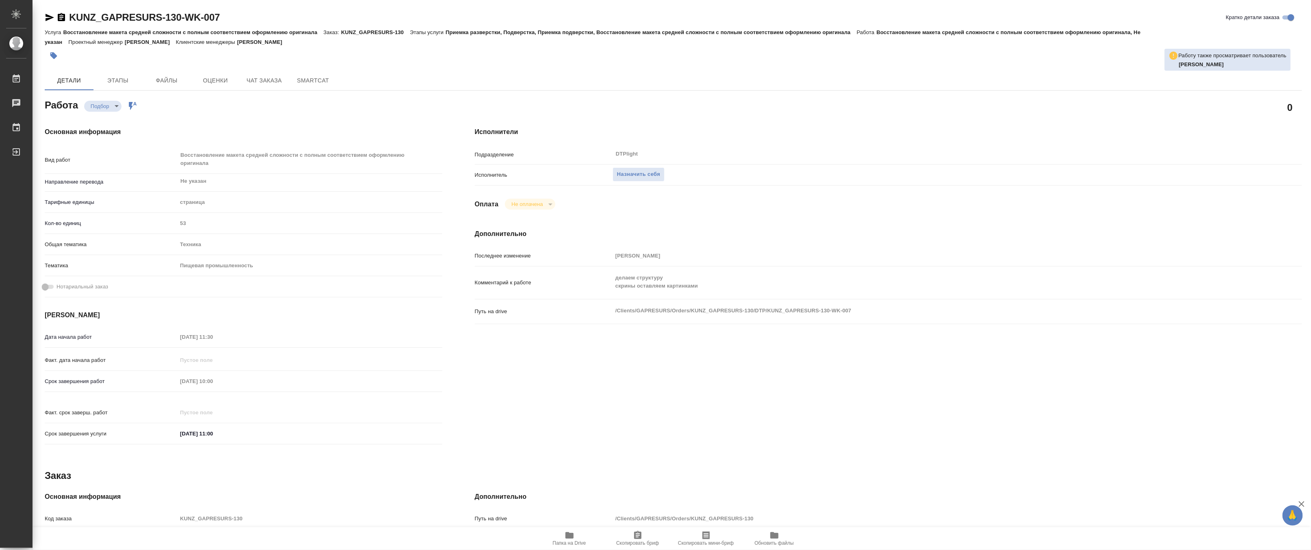
type textarea "x"
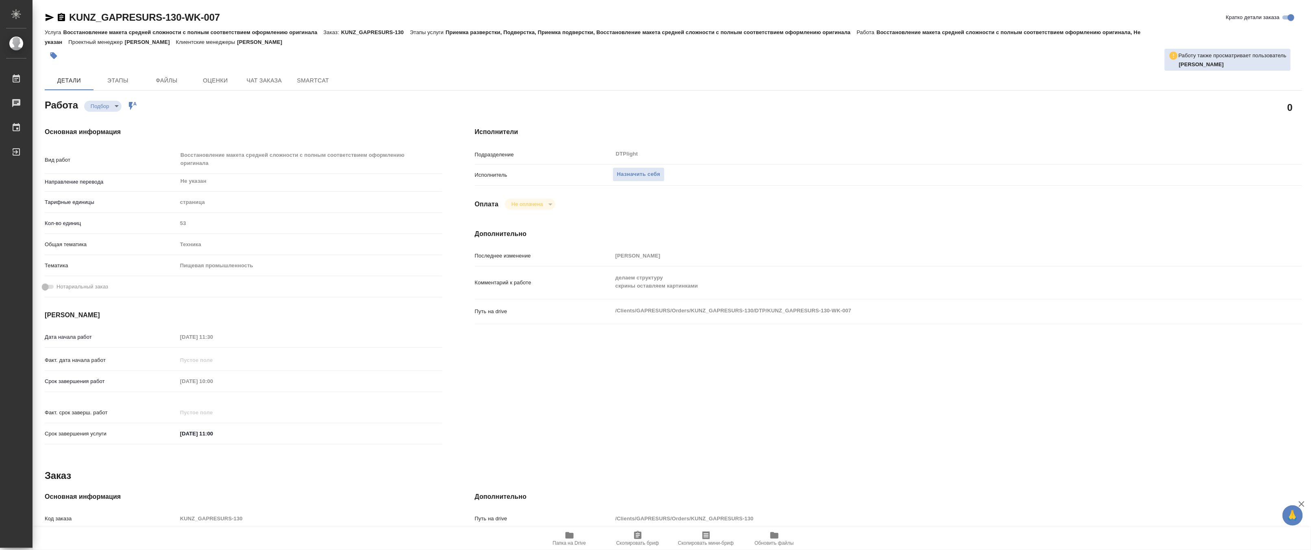
type textarea "x"
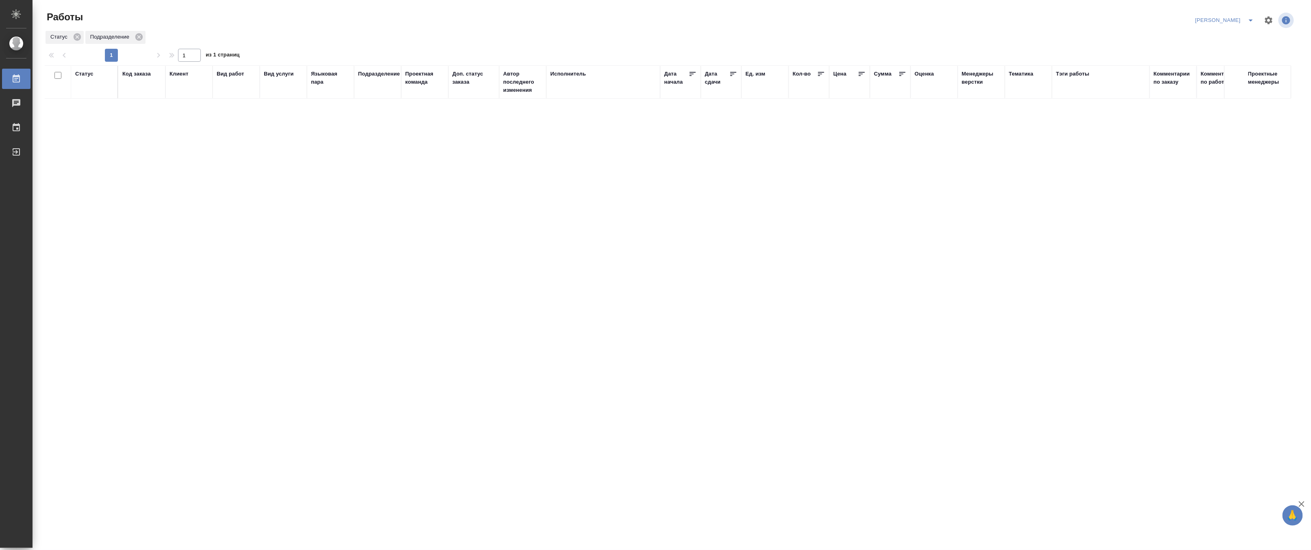
click at [1248, 17] on icon "split button" at bounding box center [1251, 20] width 10 height 10
click at [1222, 72] on li "Верстка и Дизайн" at bounding box center [1220, 75] width 78 height 13
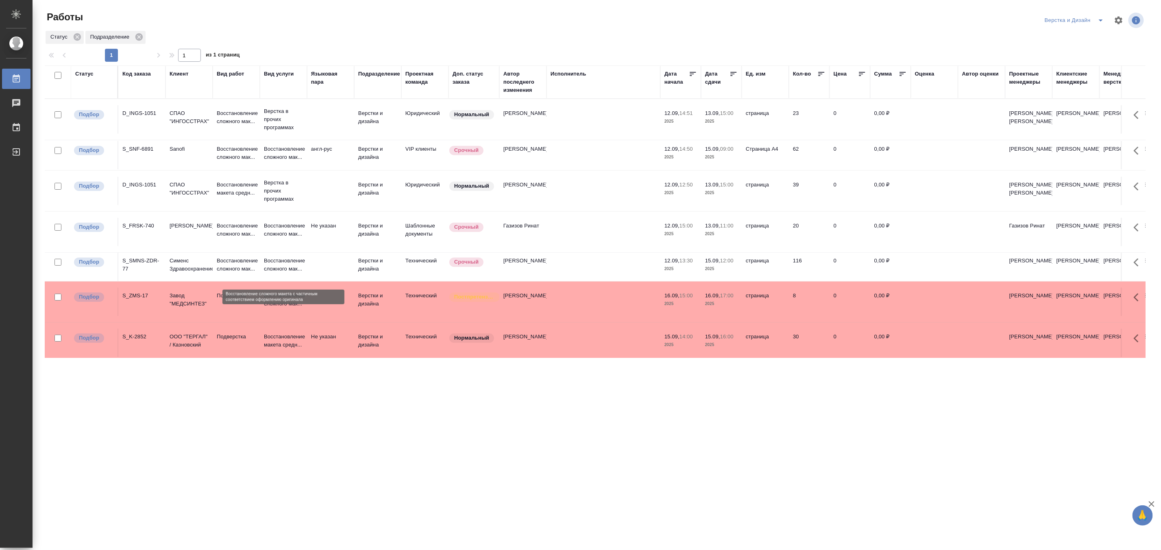
click at [270, 267] on p "Восстановление сложного мак..." at bounding box center [283, 265] width 39 height 16
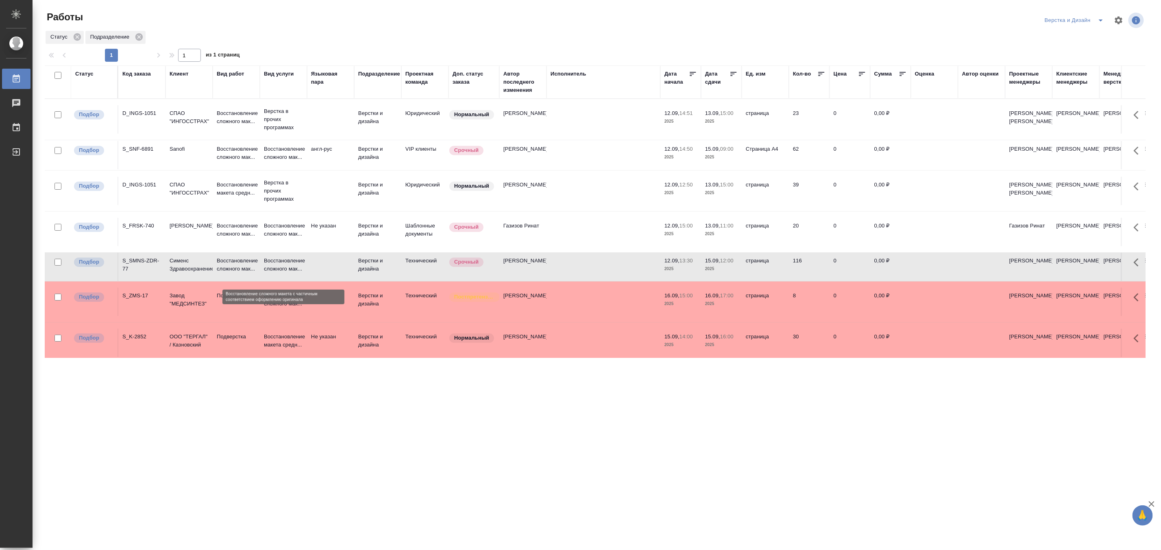
click at [270, 267] on p "Восстановление сложного мак..." at bounding box center [283, 265] width 39 height 16
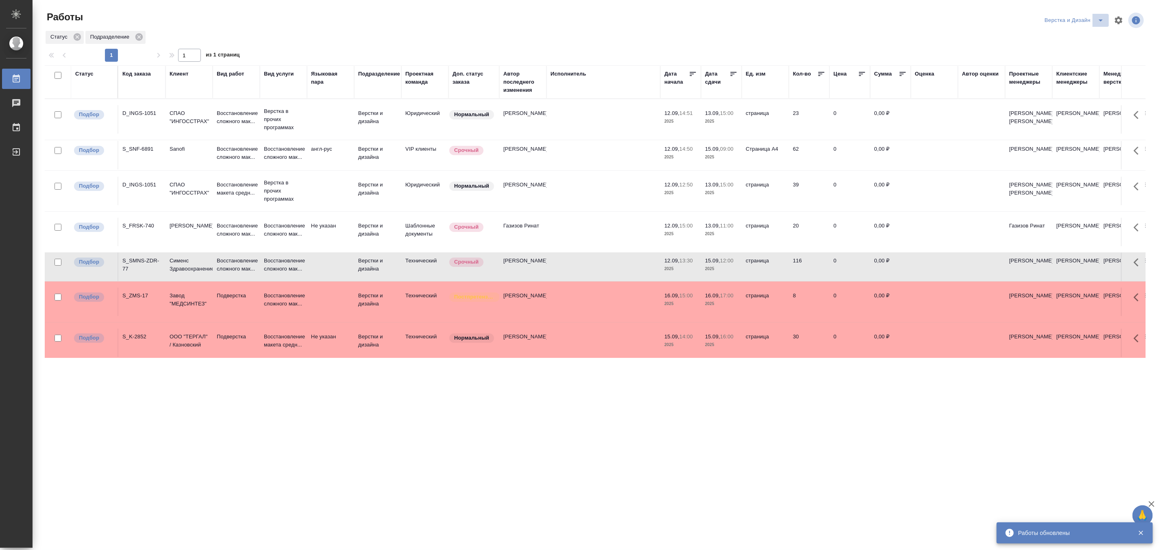
click at [1098, 17] on icon "split button" at bounding box center [1101, 20] width 10 height 10
click at [1094, 63] on li "Матвеева_назначено" at bounding box center [1079, 62] width 78 height 13
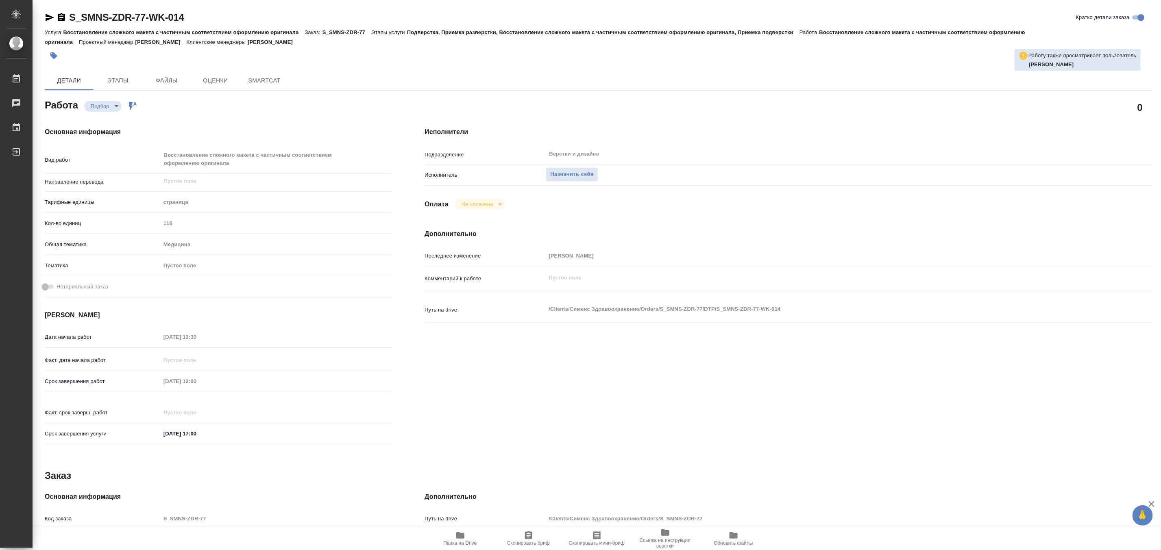
type textarea "x"
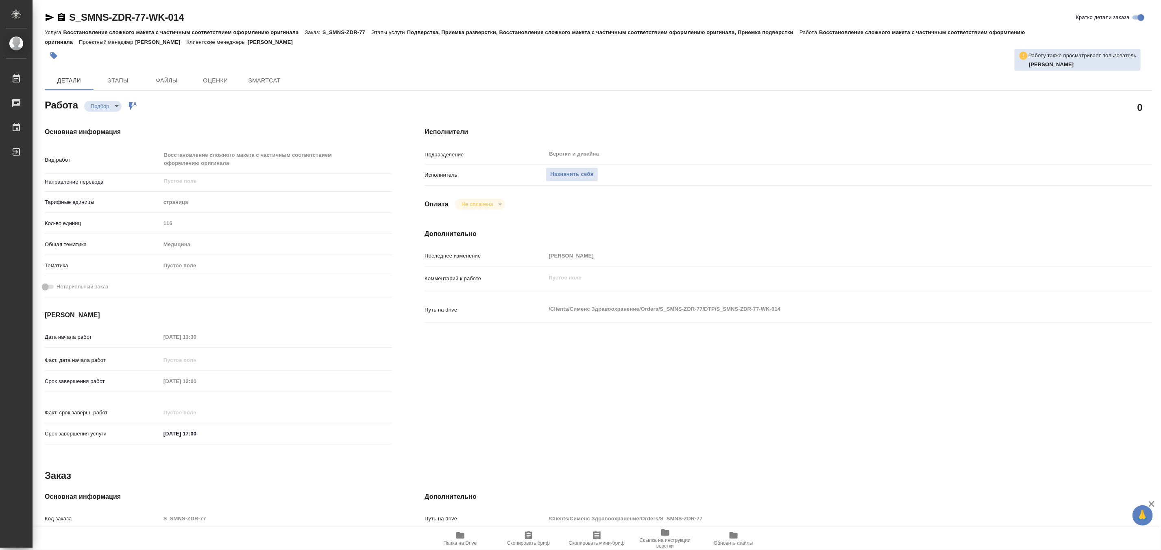
type textarea "x"
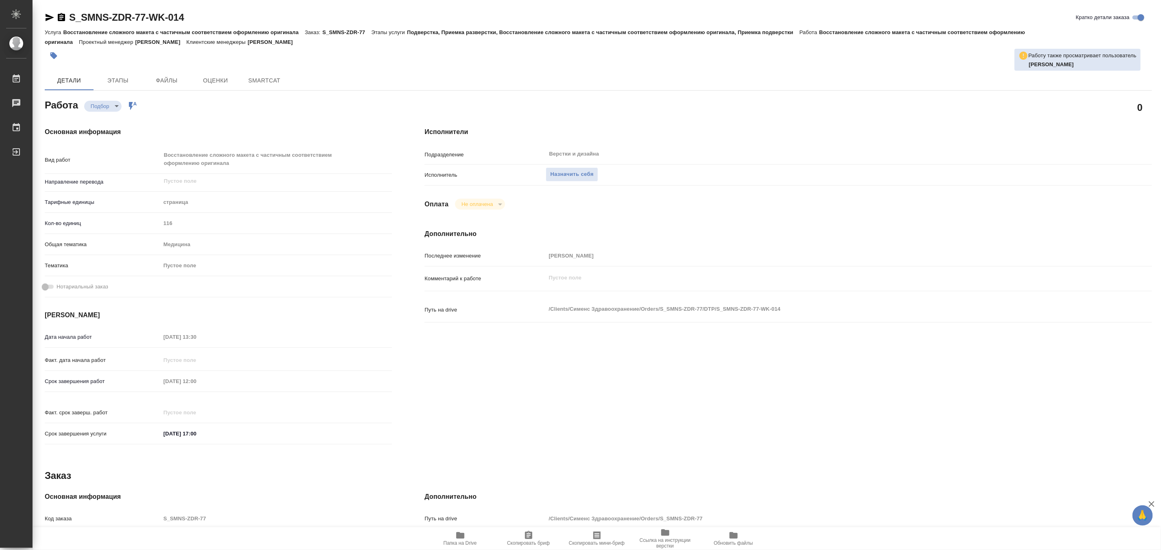
type textarea "x"
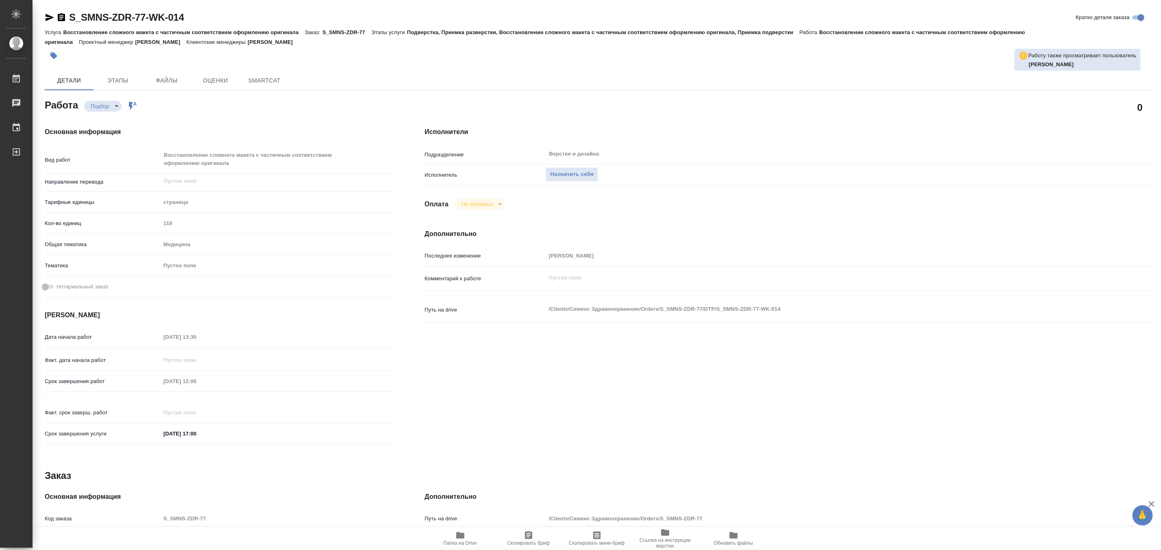
type textarea "x"
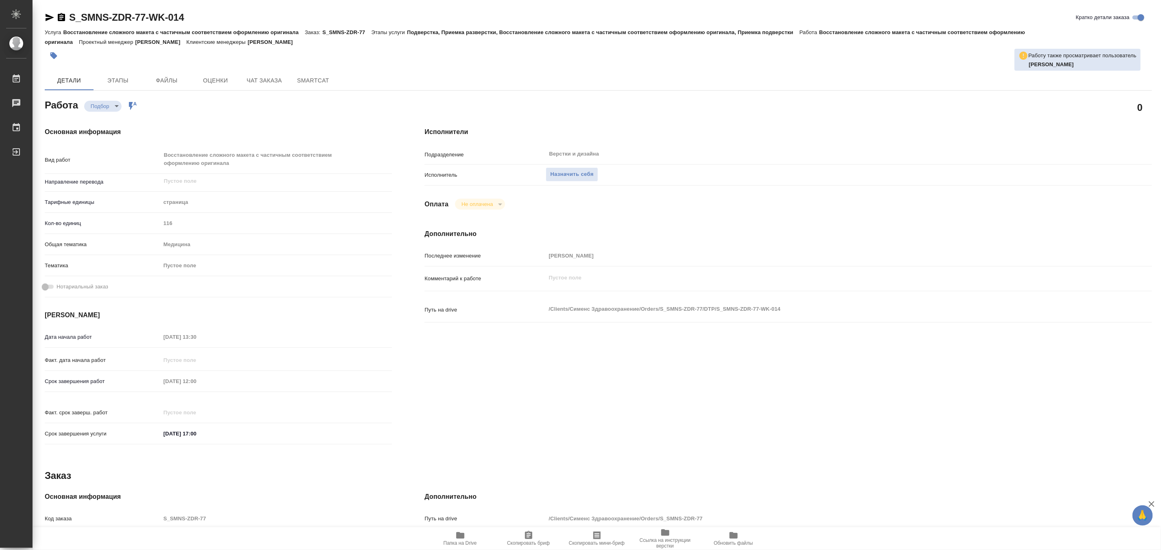
type textarea "x"
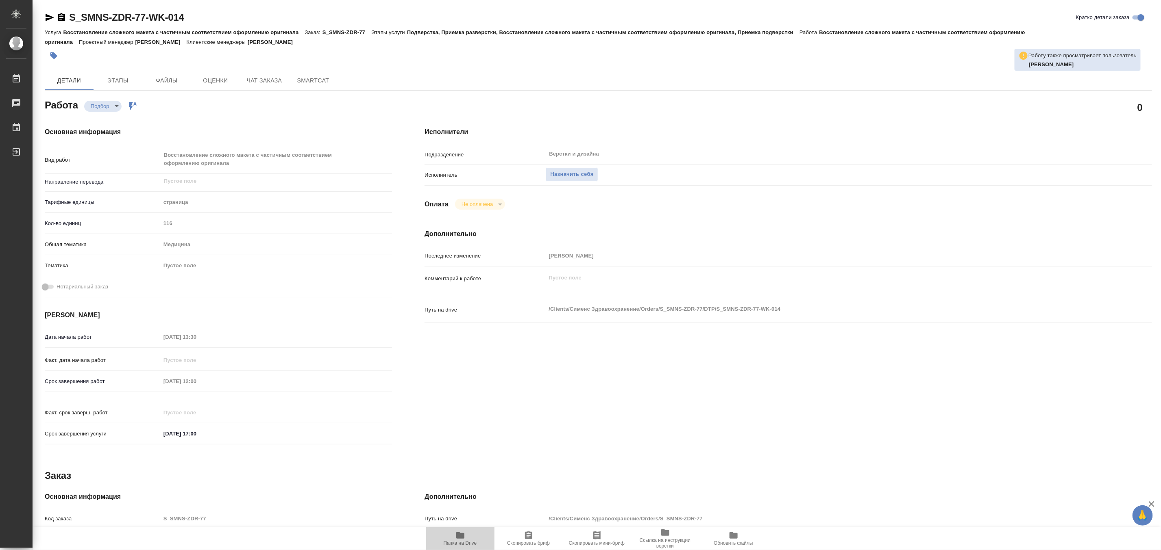
type textarea "x"
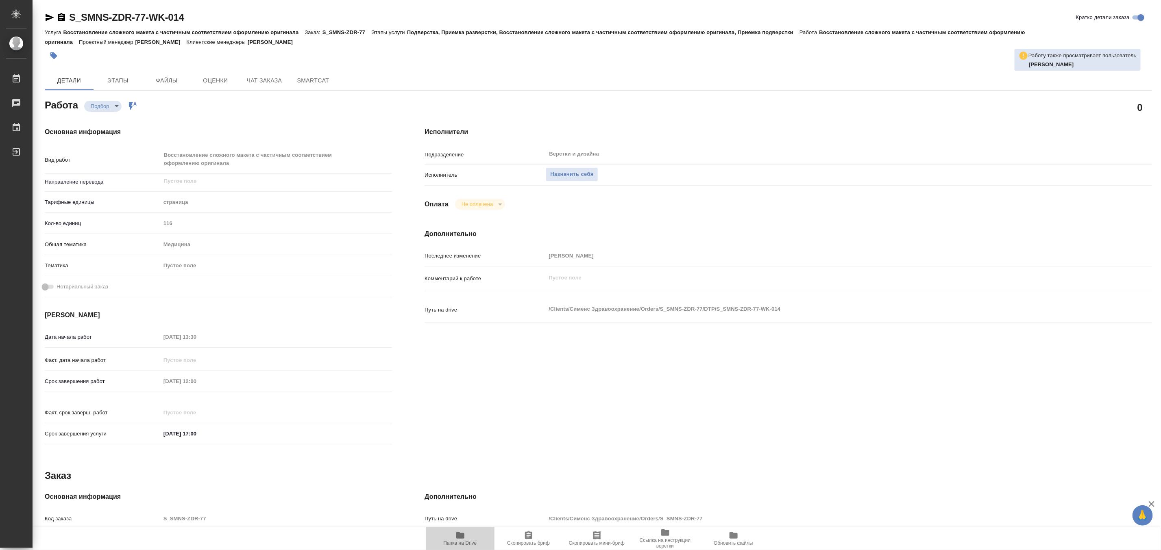
click at [464, 544] on span "Папка на Drive" at bounding box center [459, 544] width 33 height 6
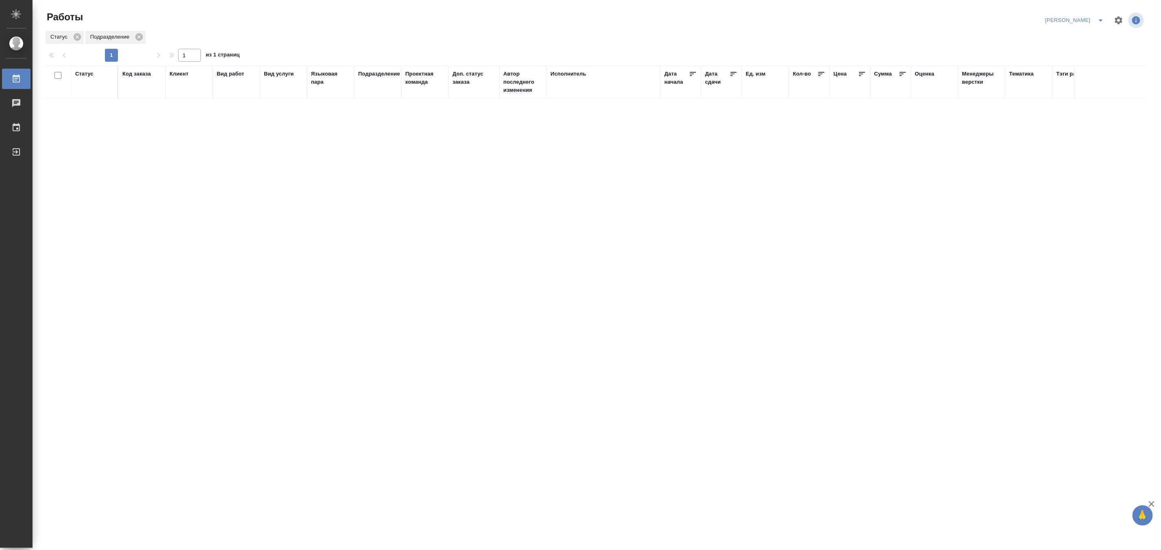
click at [956, 289] on div "Статус Код заказа Клиент Вид работ Вид услуги Языковая пара Подразделение Проек…" at bounding box center [595, 211] width 1100 height 293
click at [1099, 18] on icon "split button" at bounding box center [1101, 20] width 10 height 10
click at [1077, 75] on li "Верстка и Дизайн" at bounding box center [1070, 75] width 78 height 13
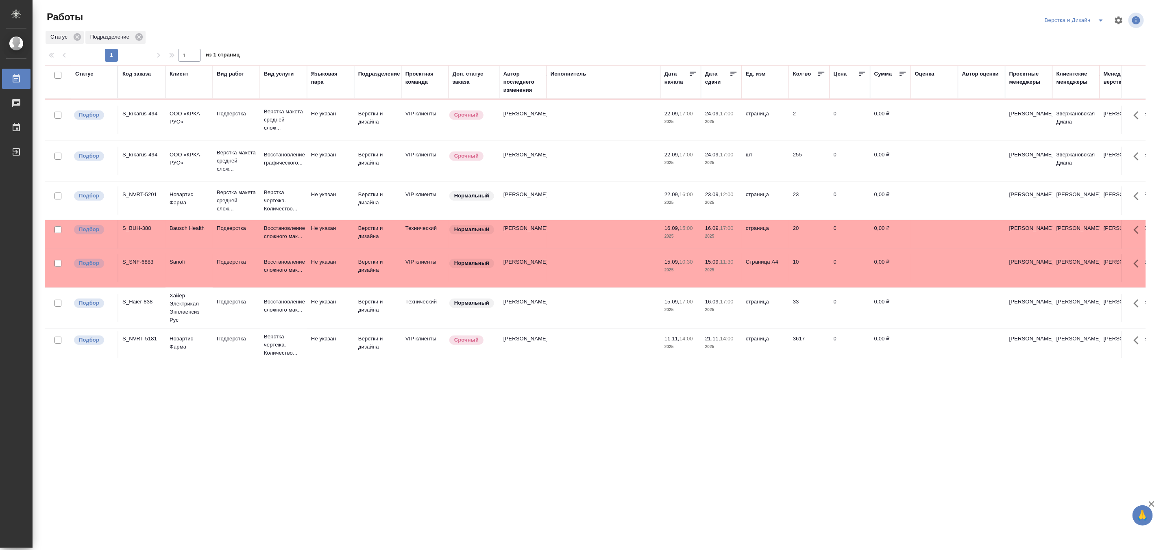
scroll to position [271, 0]
